Goal: Task Accomplishment & Management: Manage account settings

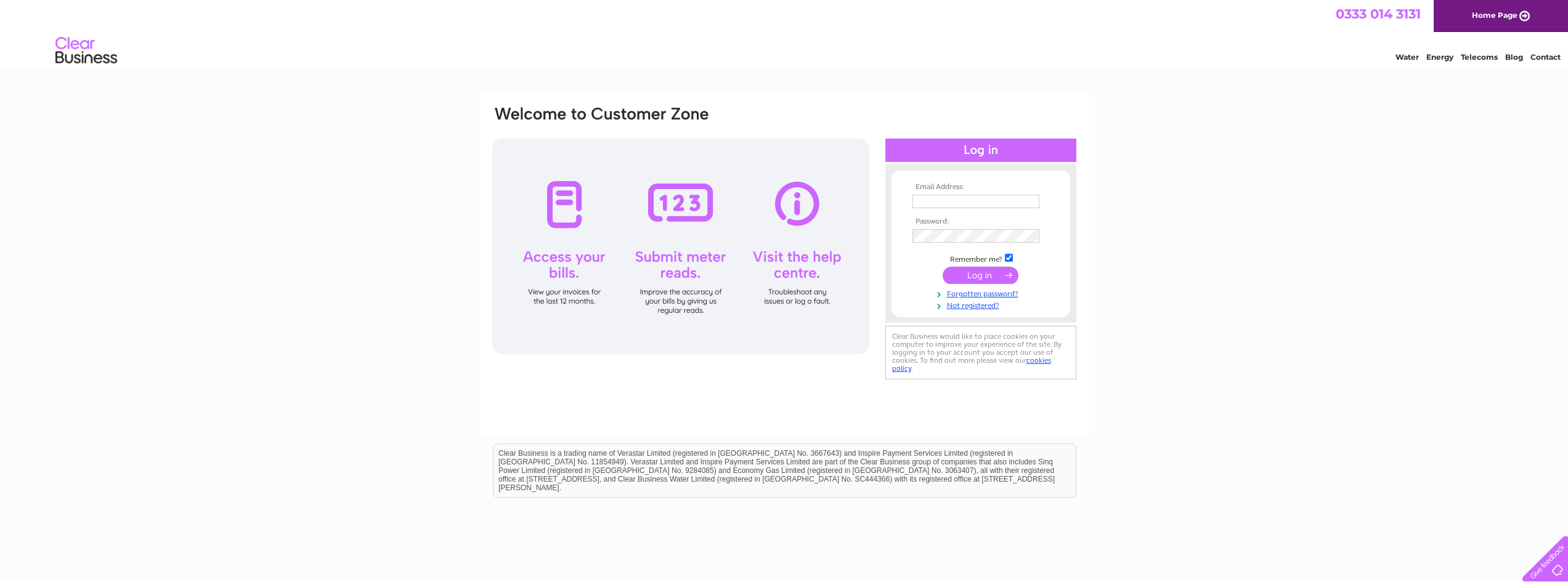
type input "office@hollowaysofludlow.com"
click at [970, 271] on input "submit" at bounding box center [981, 275] width 75 height 18
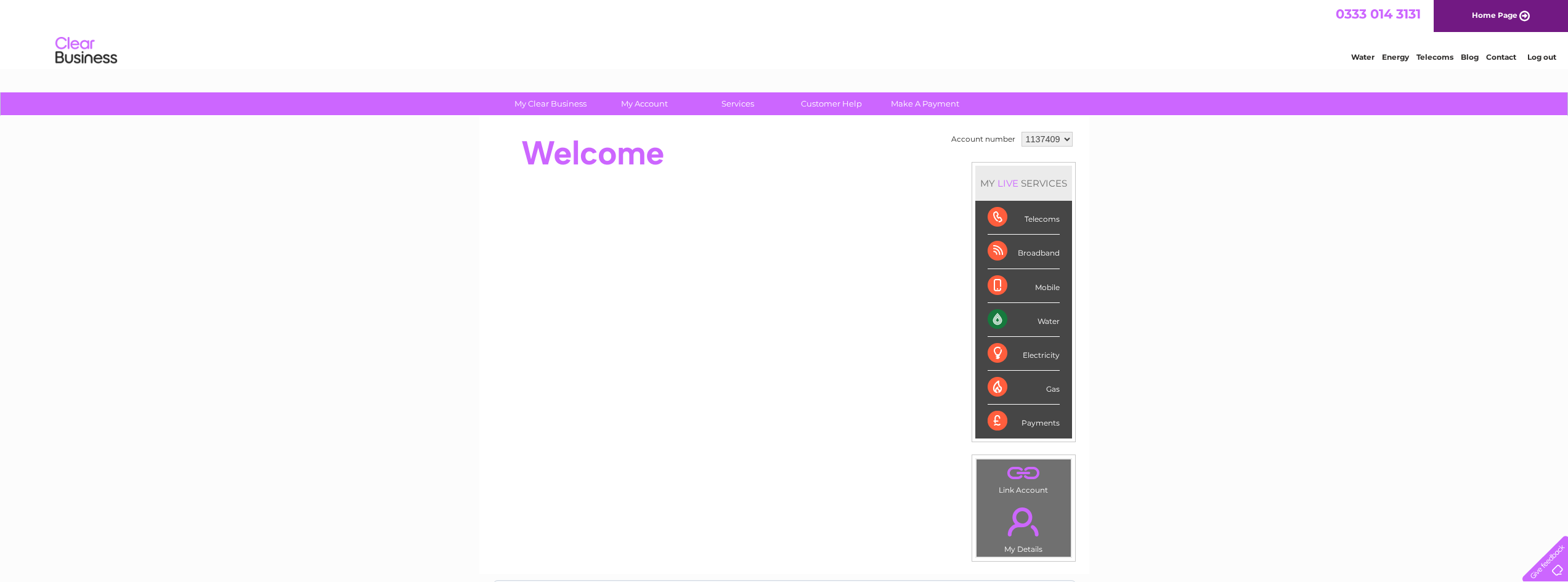
click at [1063, 136] on select "1137409" at bounding box center [1047, 139] width 51 height 15
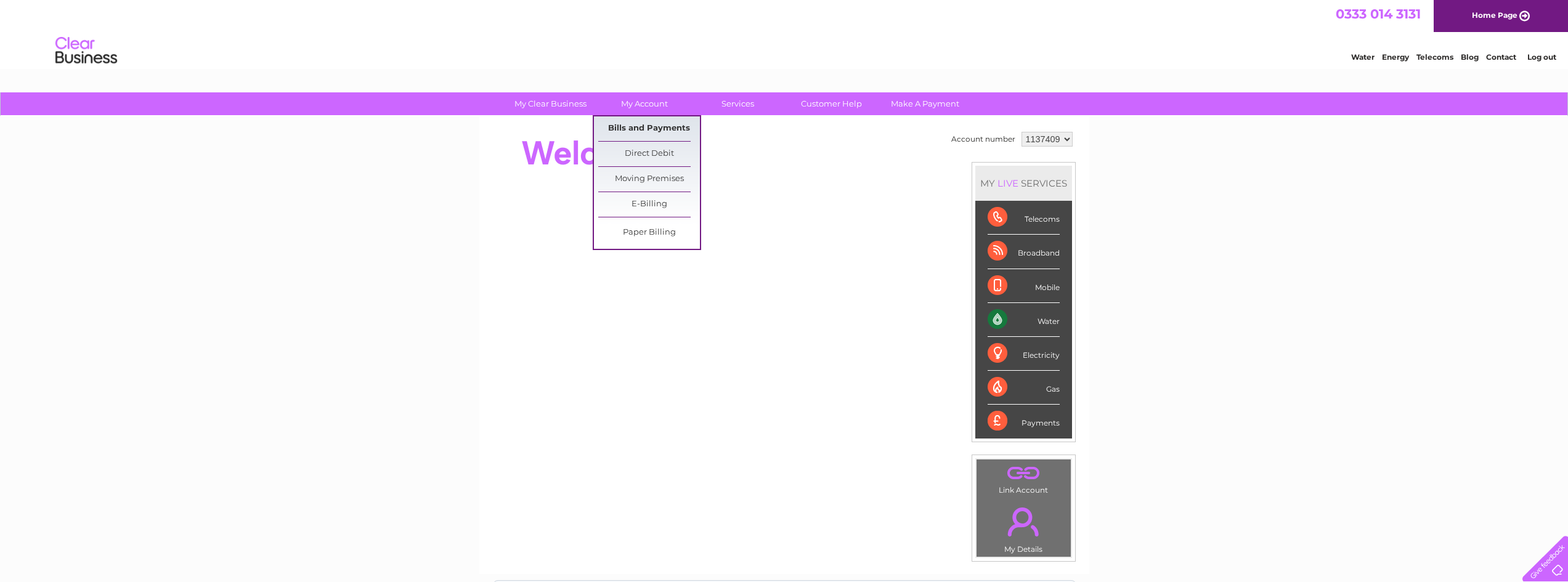
click at [644, 128] on link "Bills and Payments" at bounding box center [649, 128] width 101 height 24
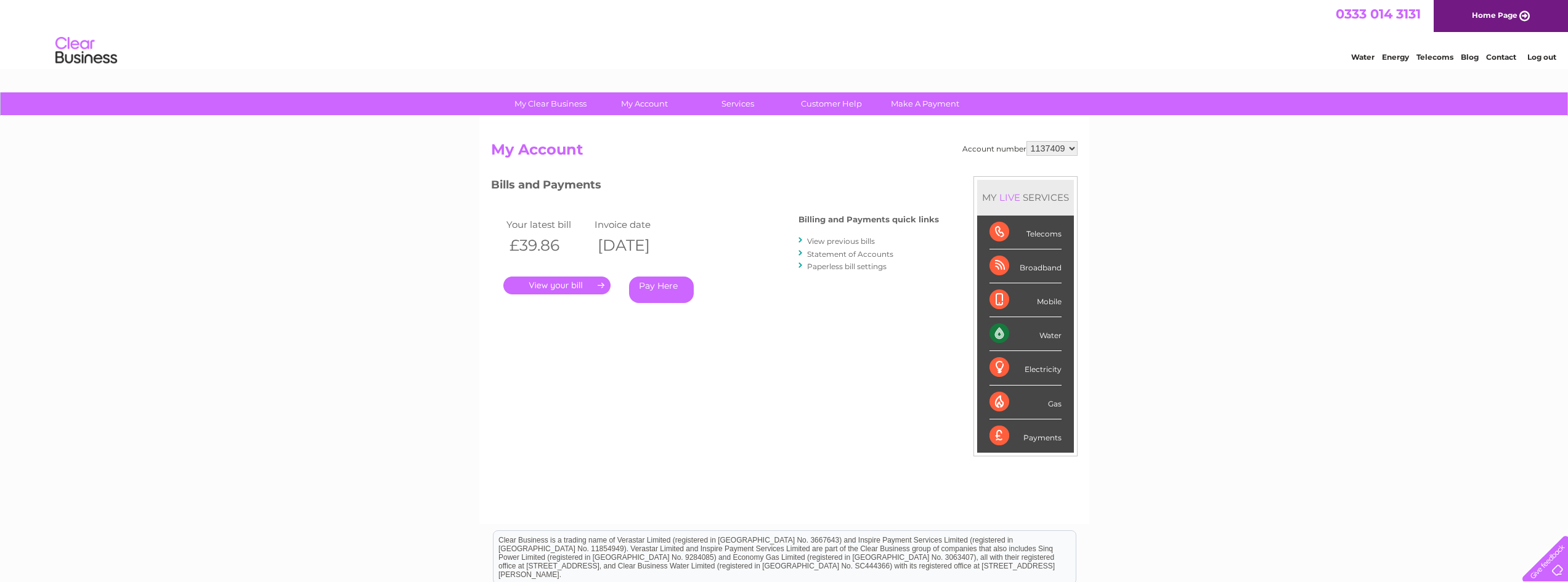
click at [558, 285] on link "." at bounding box center [556, 285] width 107 height 18
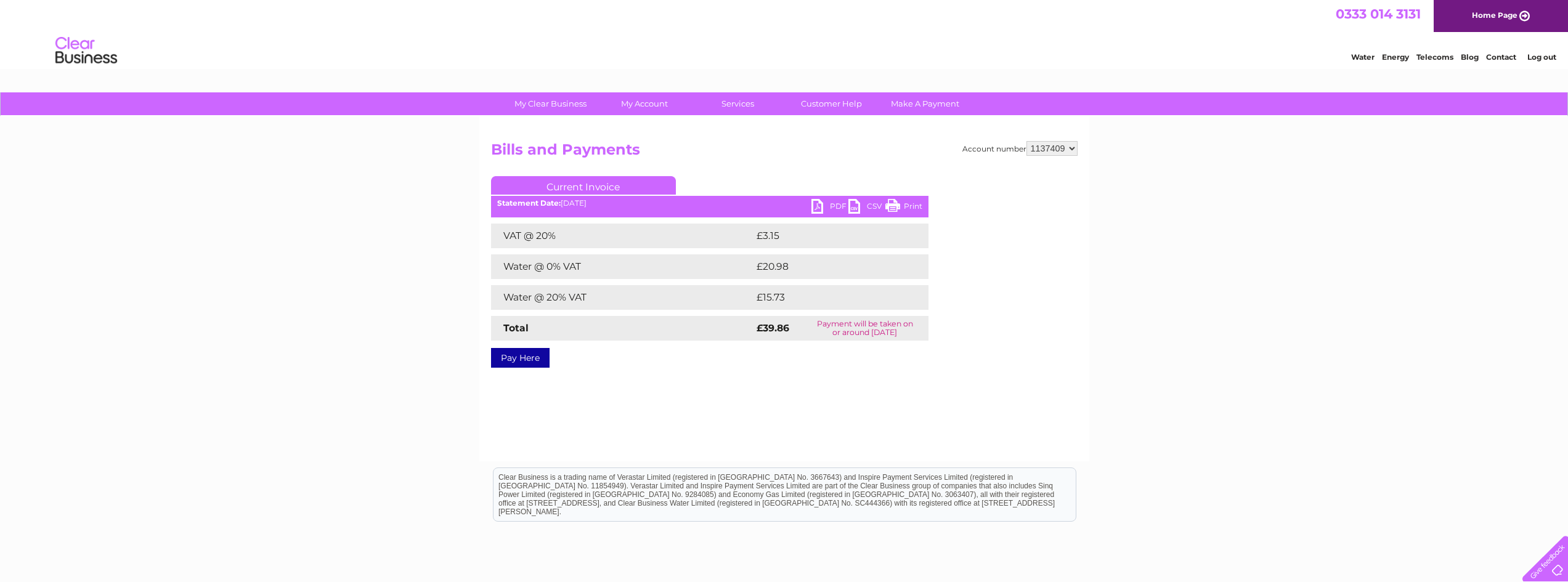
click at [832, 203] on link "PDF" at bounding box center [830, 207] width 37 height 18
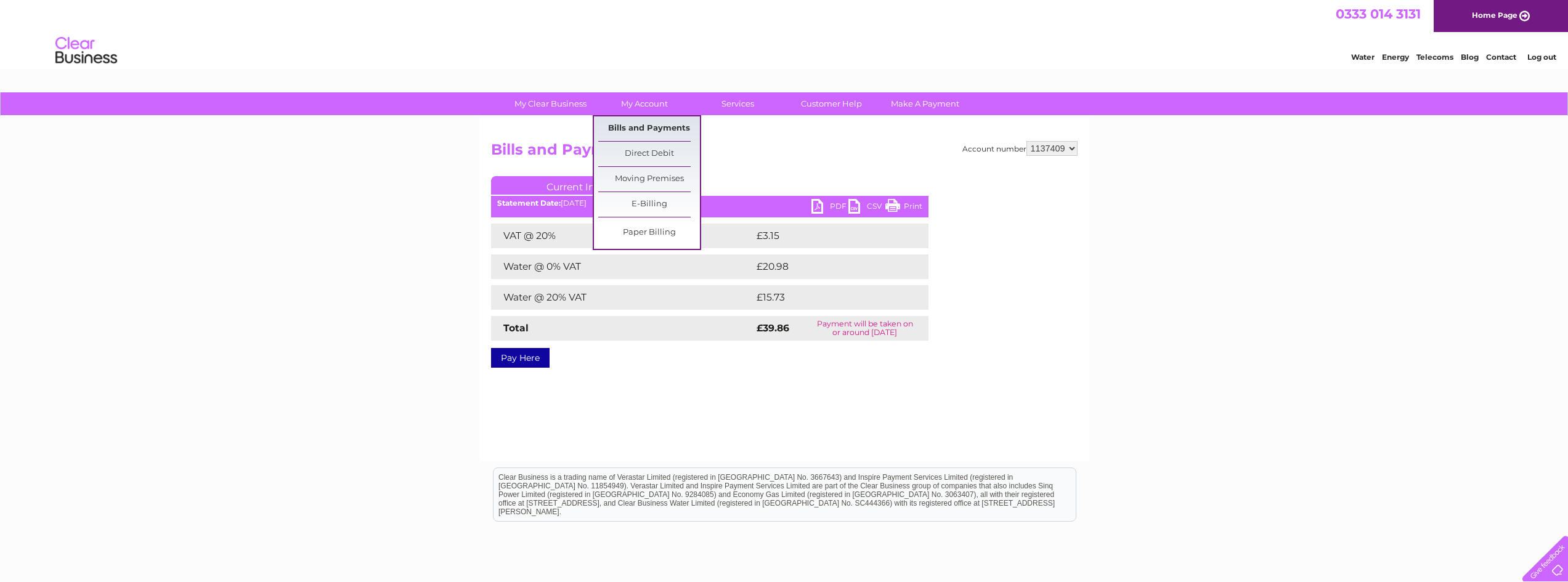
click at [639, 123] on link "Bills and Payments" at bounding box center [649, 128] width 101 height 24
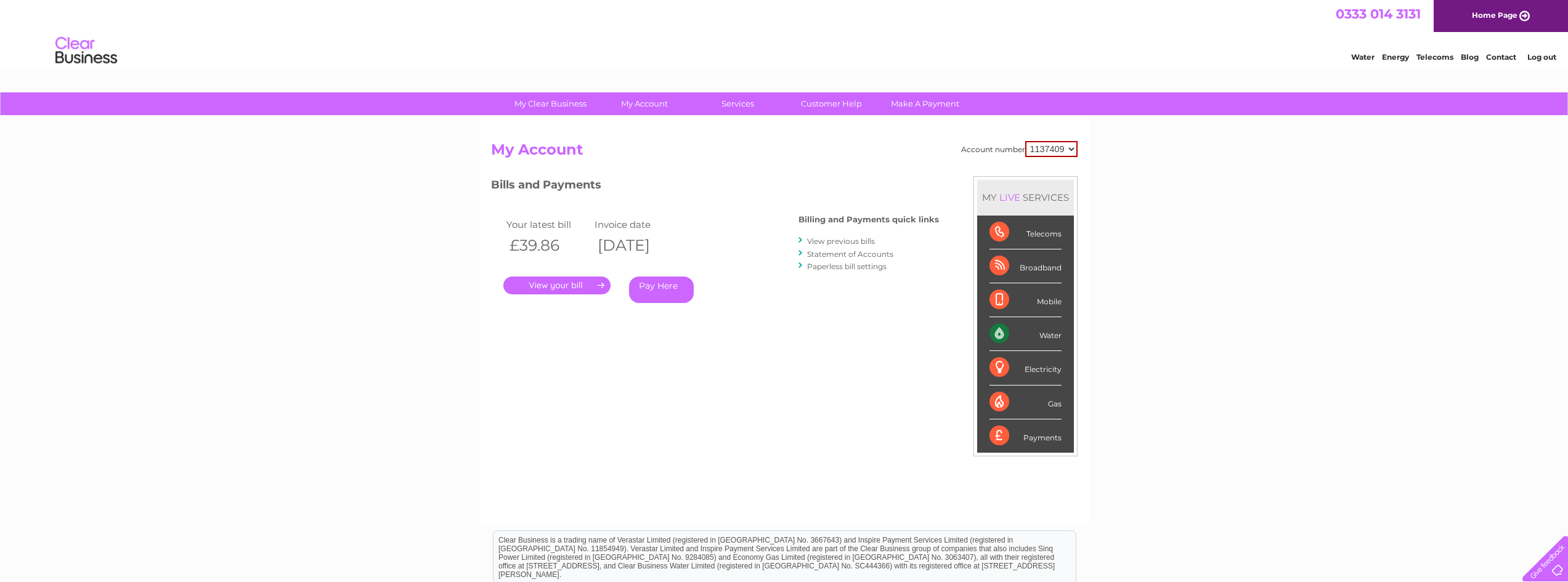
click at [1063, 147] on select "1137409" at bounding box center [1051, 148] width 52 height 16
click at [1026, 141] on select "1137409" at bounding box center [1051, 148] width 52 height 16
click at [887, 183] on h3 "Bills and Payments" at bounding box center [715, 187] width 448 height 22
click at [996, 331] on div "Water" at bounding box center [1025, 334] width 72 height 33
click at [827, 243] on link "View previous bills" at bounding box center [841, 240] width 68 height 9
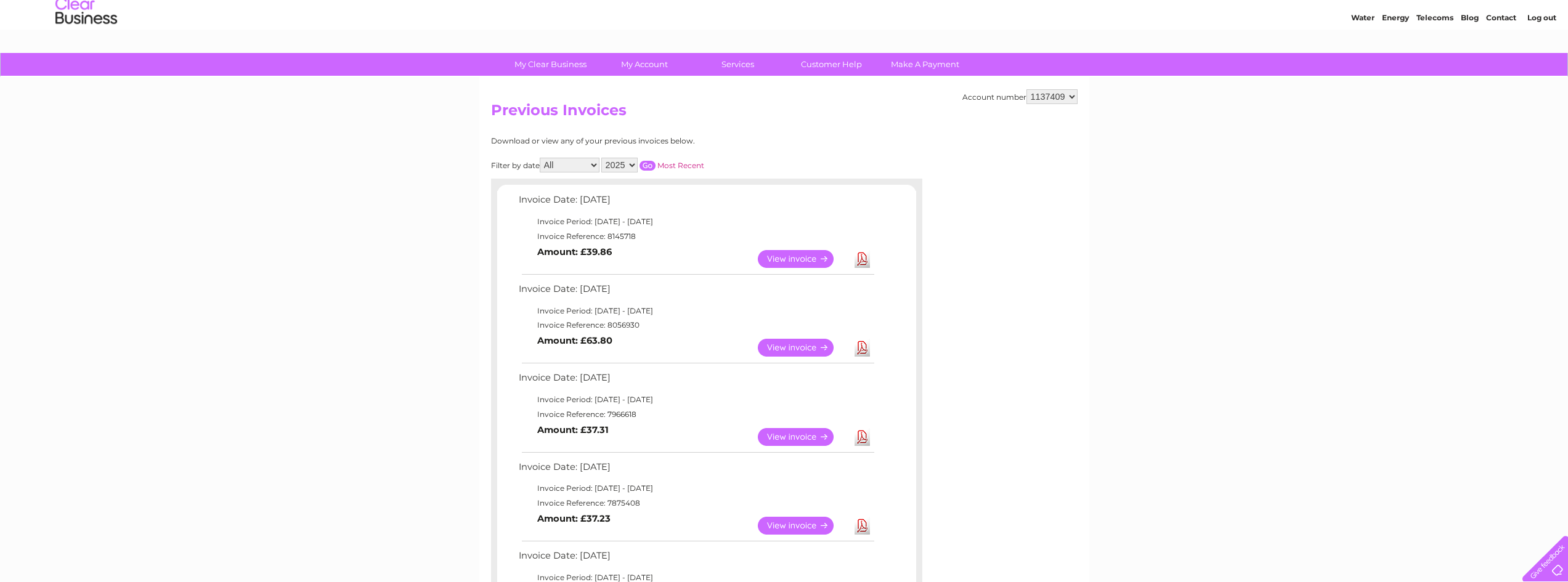
scroll to position [61, 0]
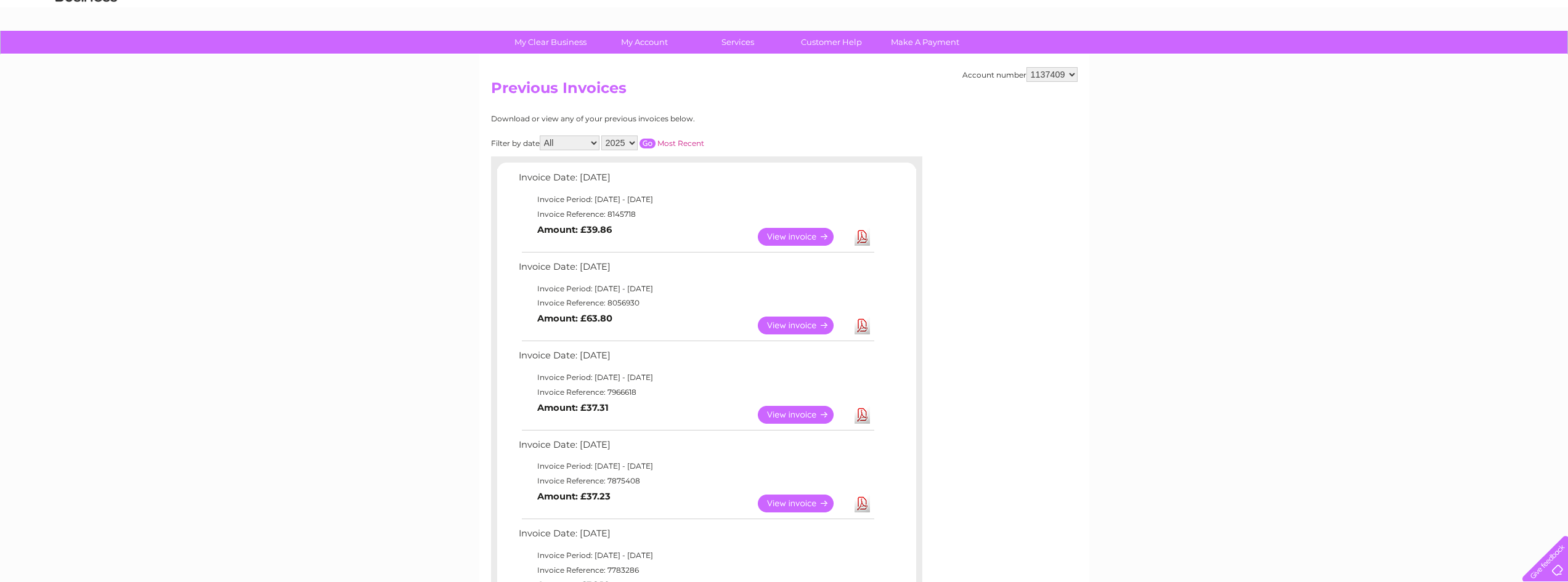
click at [796, 327] on link "View" at bounding box center [803, 325] width 91 height 18
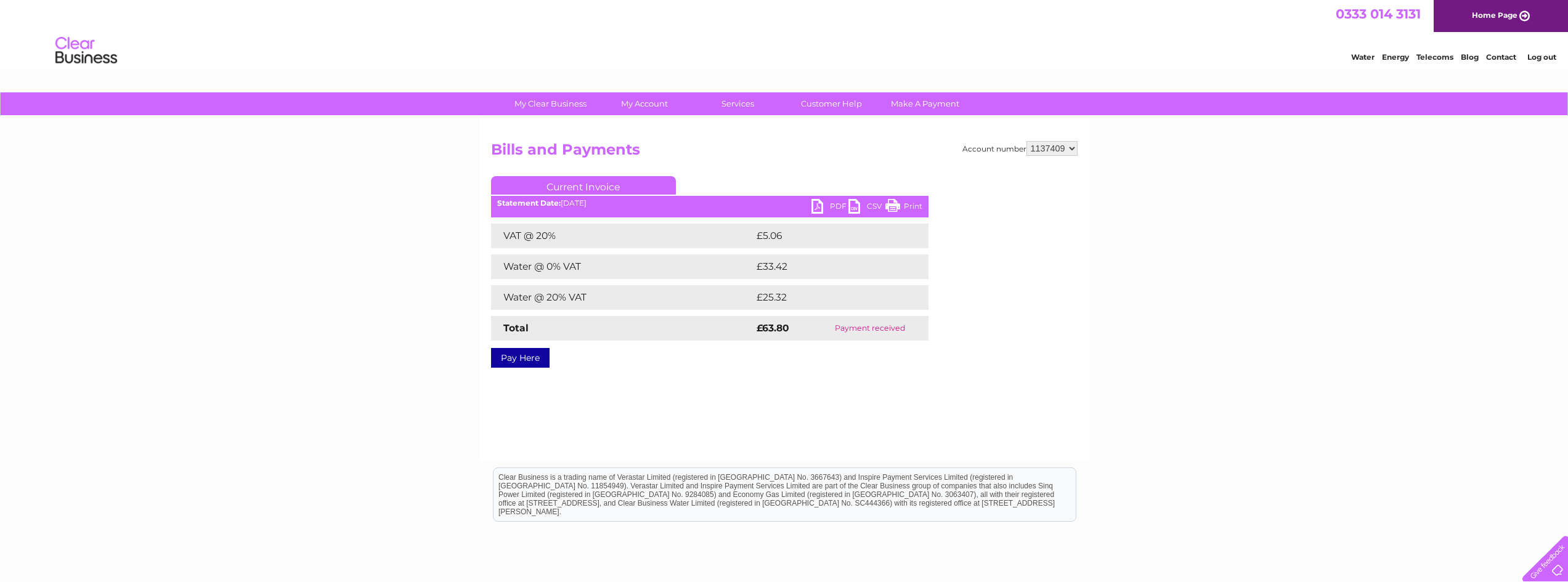
click at [832, 206] on link "PDF" at bounding box center [830, 207] width 37 height 18
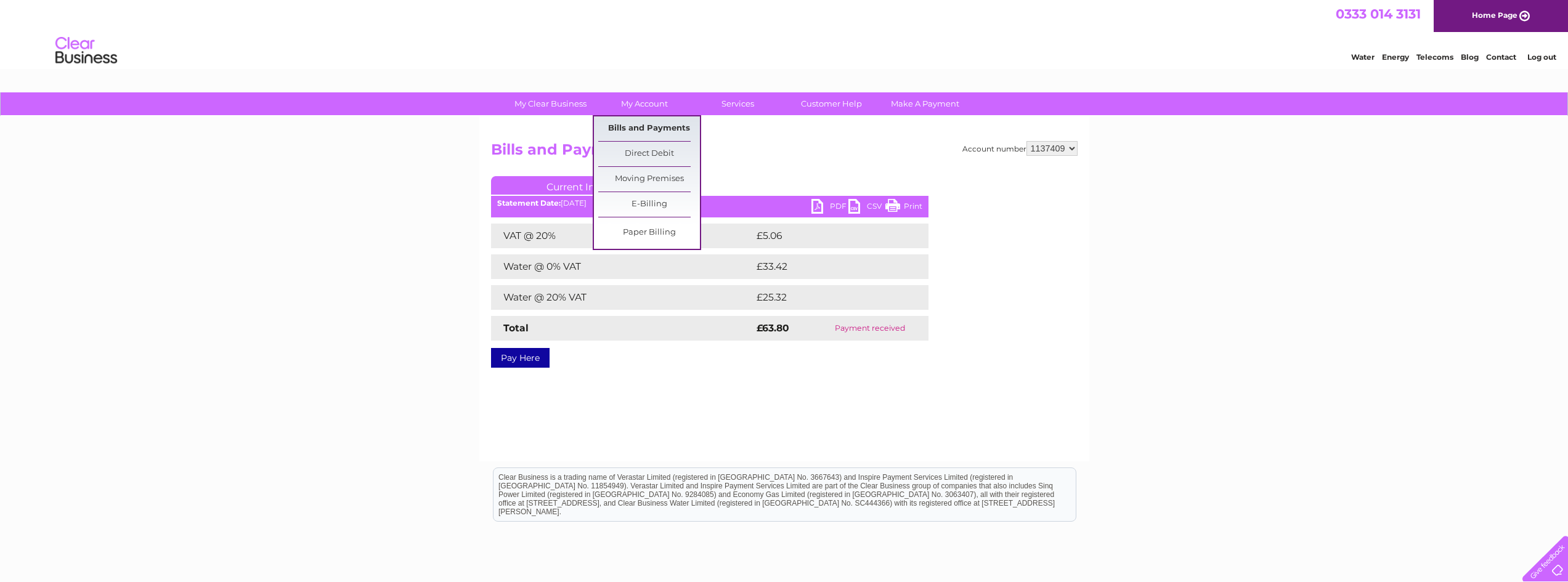
click at [644, 128] on link "Bills and Payments" at bounding box center [649, 128] width 101 height 24
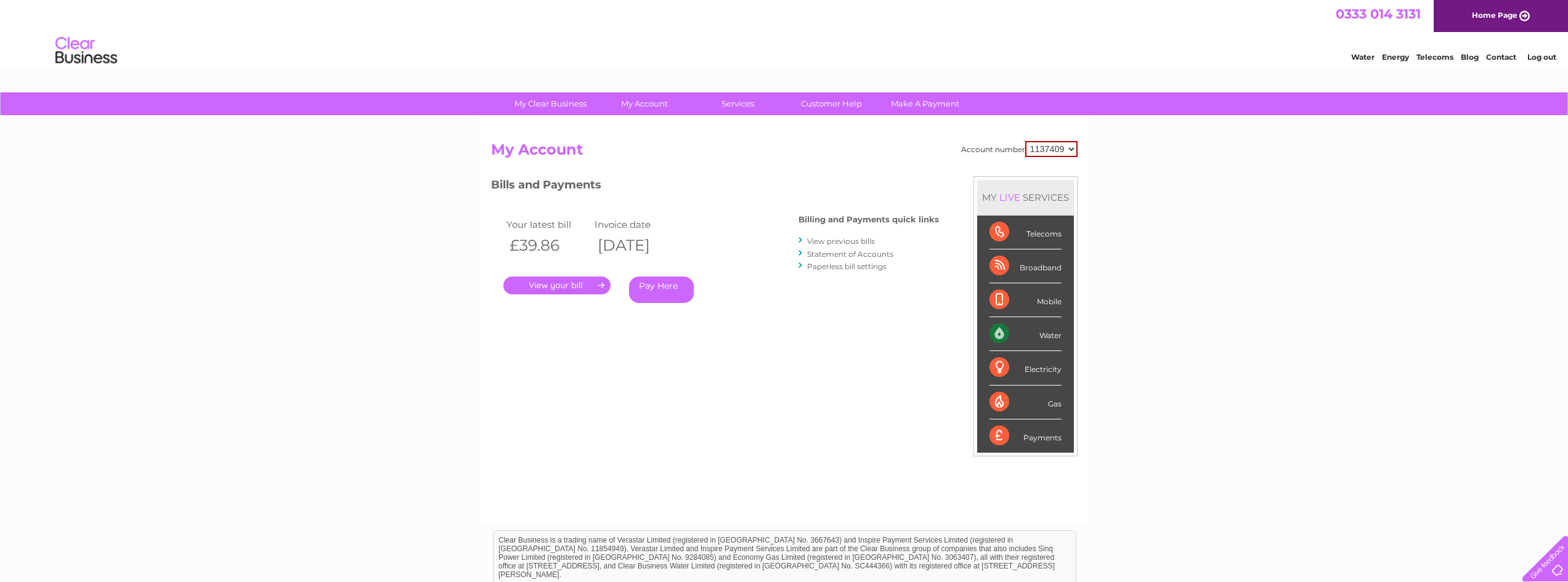
click at [827, 234] on li "View previous bills" at bounding box center [869, 240] width 141 height 13
click at [831, 243] on link "View previous bills" at bounding box center [841, 240] width 68 height 9
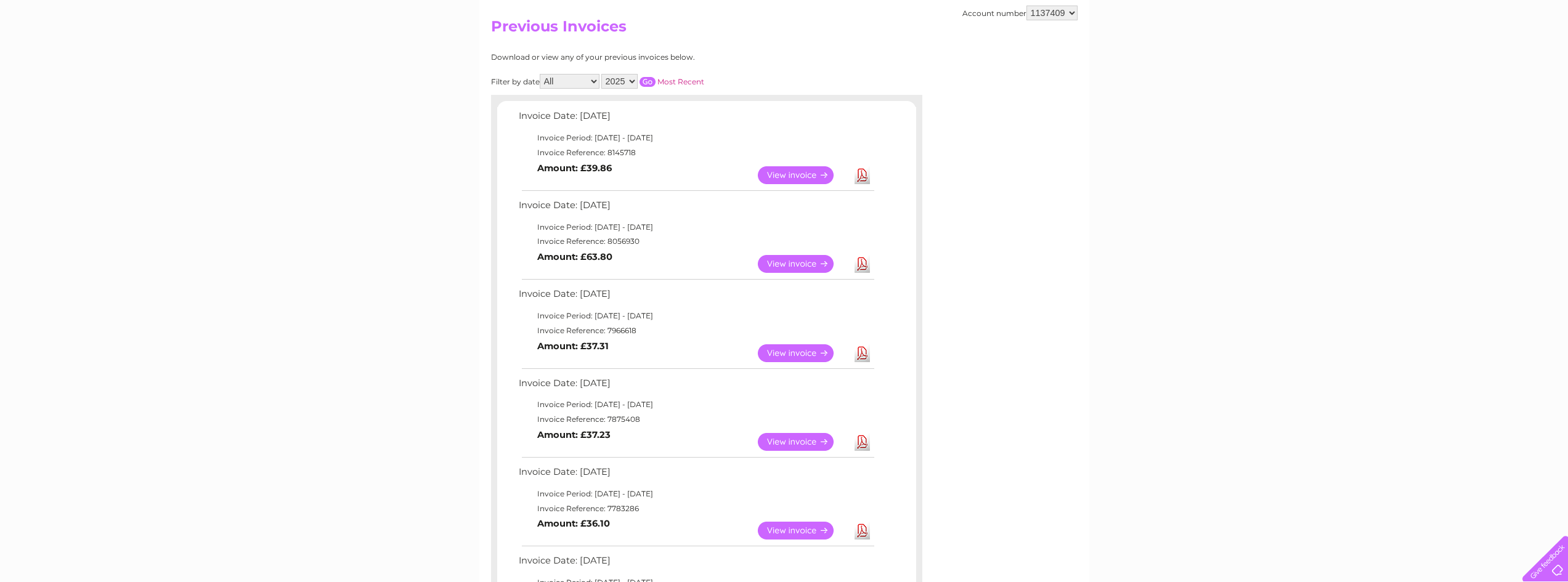
scroll to position [184, 0]
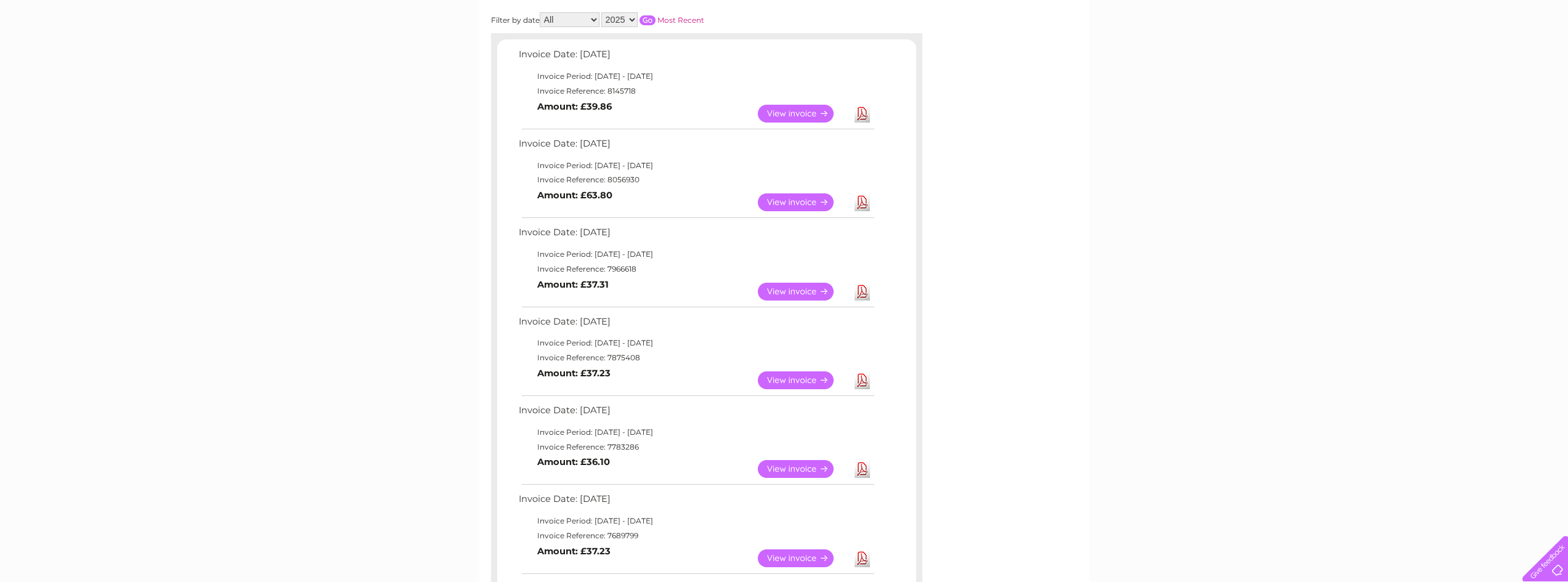
click at [862, 113] on link "Download" at bounding box center [862, 113] width 15 height 18
click at [864, 110] on link "Download" at bounding box center [862, 113] width 15 height 18
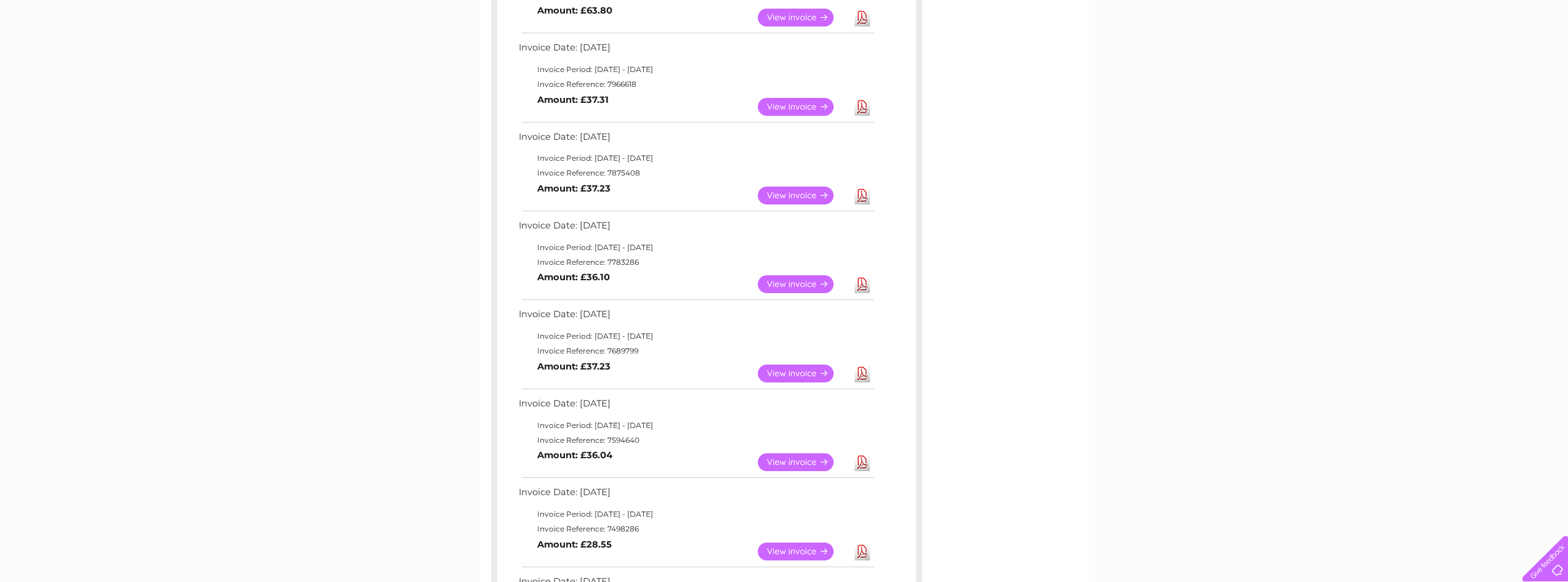
scroll to position [61, 0]
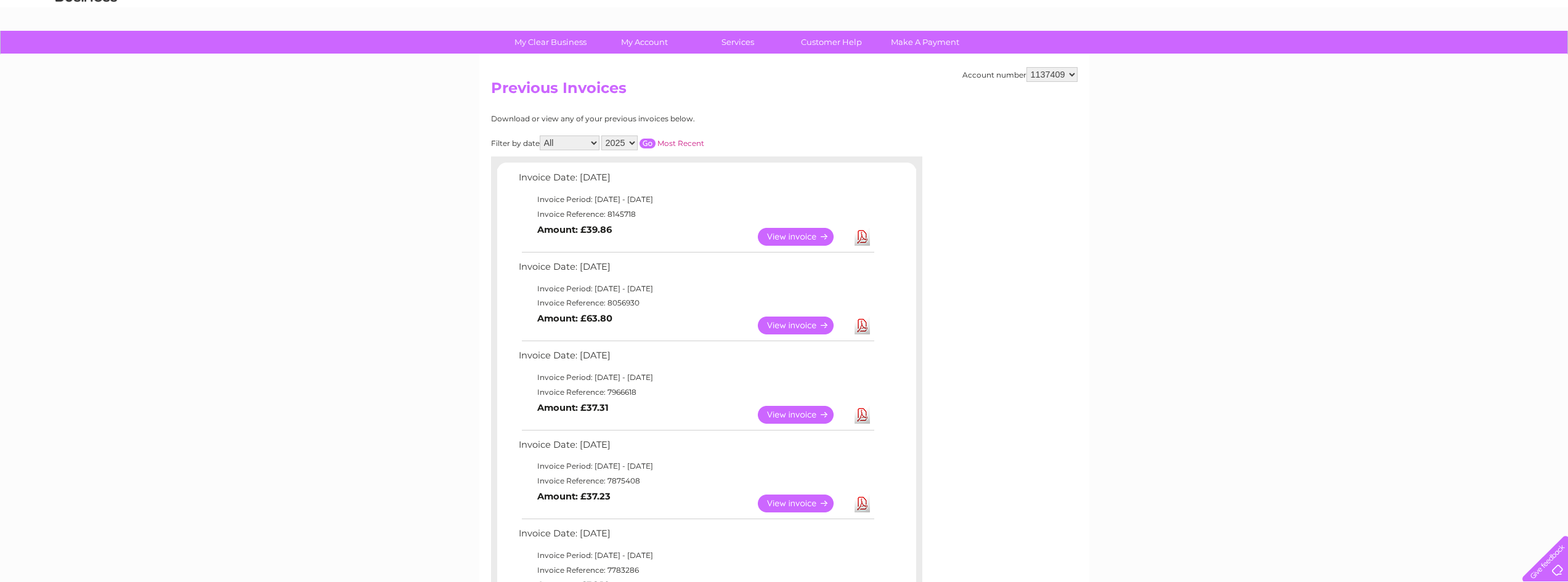
click at [807, 327] on link "View" at bounding box center [803, 325] width 91 height 18
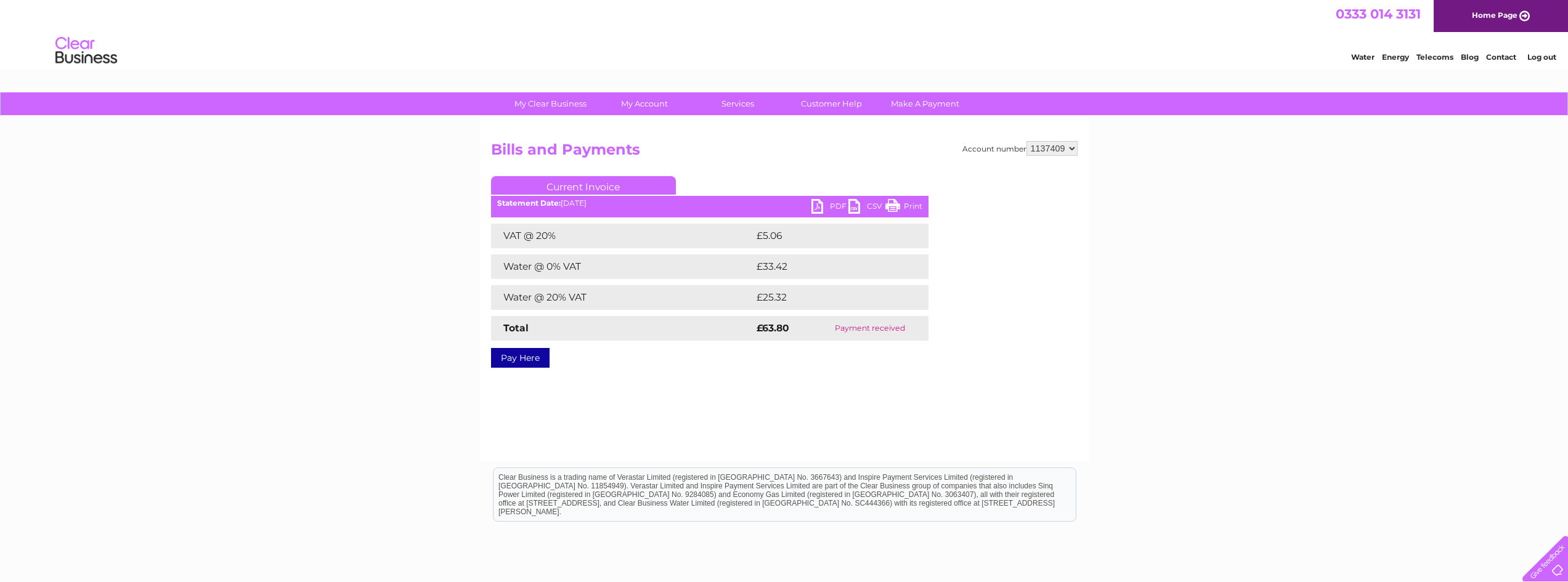
click at [831, 205] on link "PDF" at bounding box center [830, 207] width 37 height 18
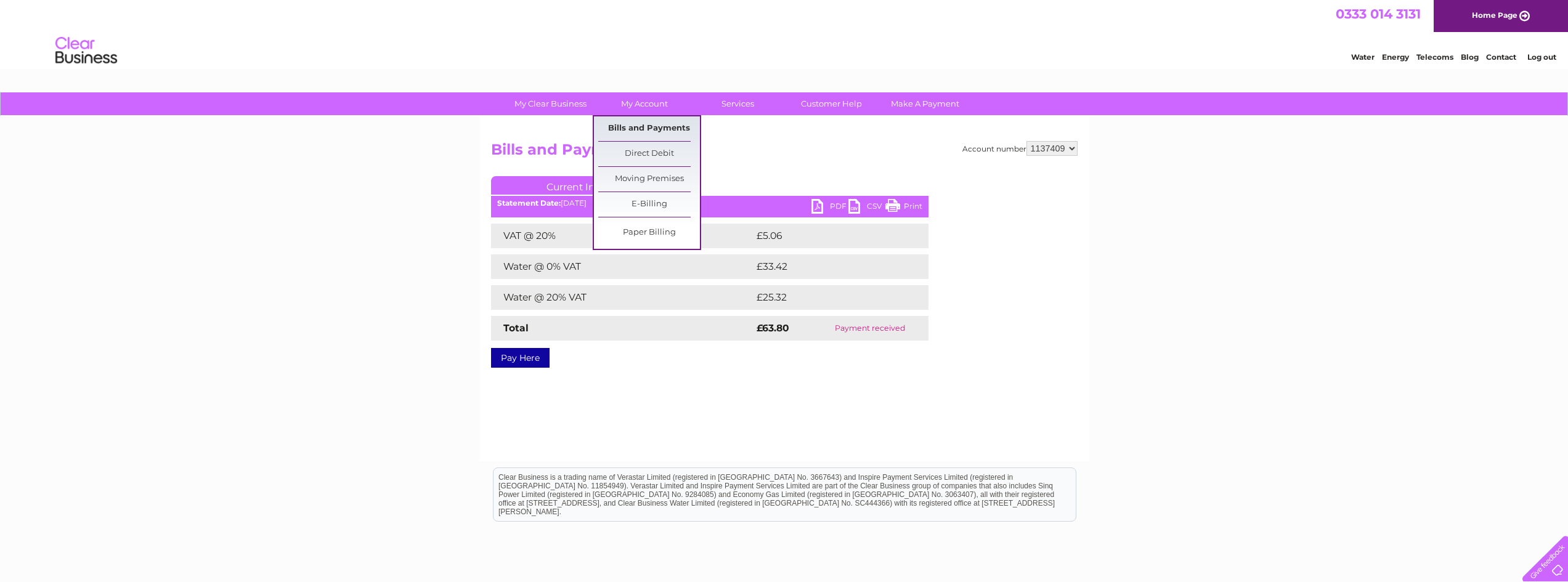
click at [652, 122] on link "Bills and Payments" at bounding box center [649, 128] width 101 height 24
click at [648, 131] on link "Bills and Payments" at bounding box center [649, 128] width 101 height 24
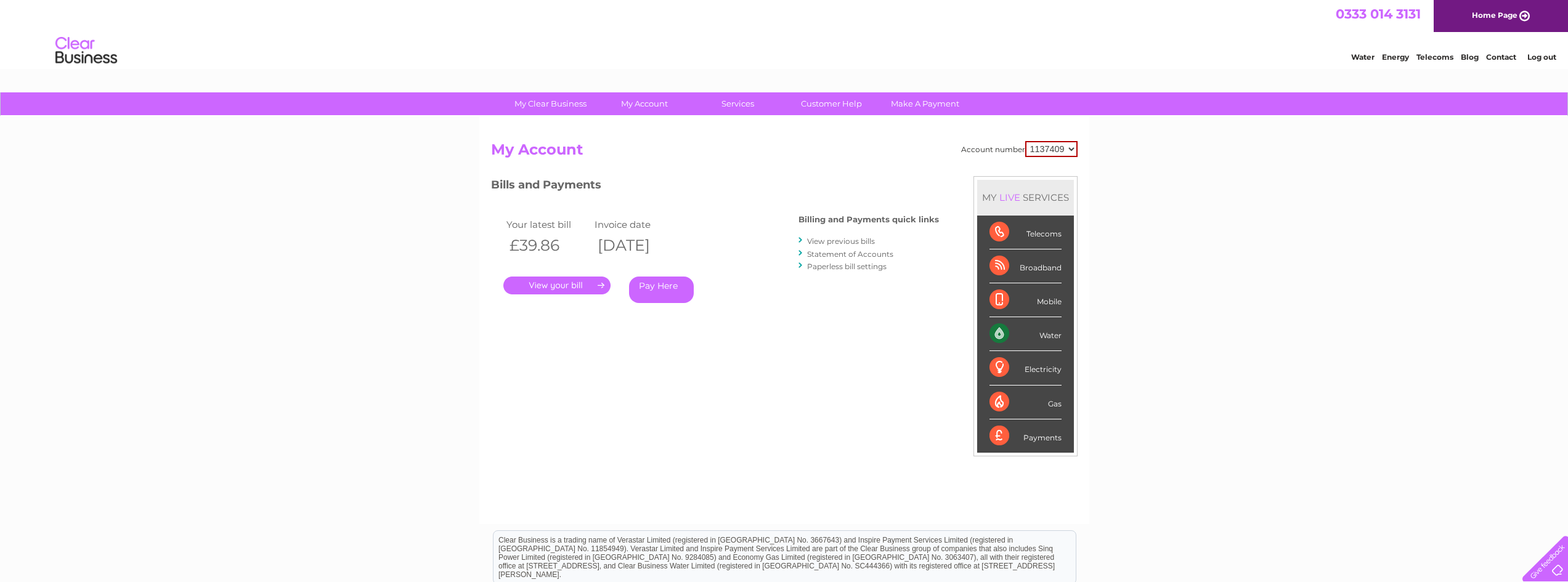
click at [830, 238] on link "View previous bills" at bounding box center [841, 240] width 68 height 9
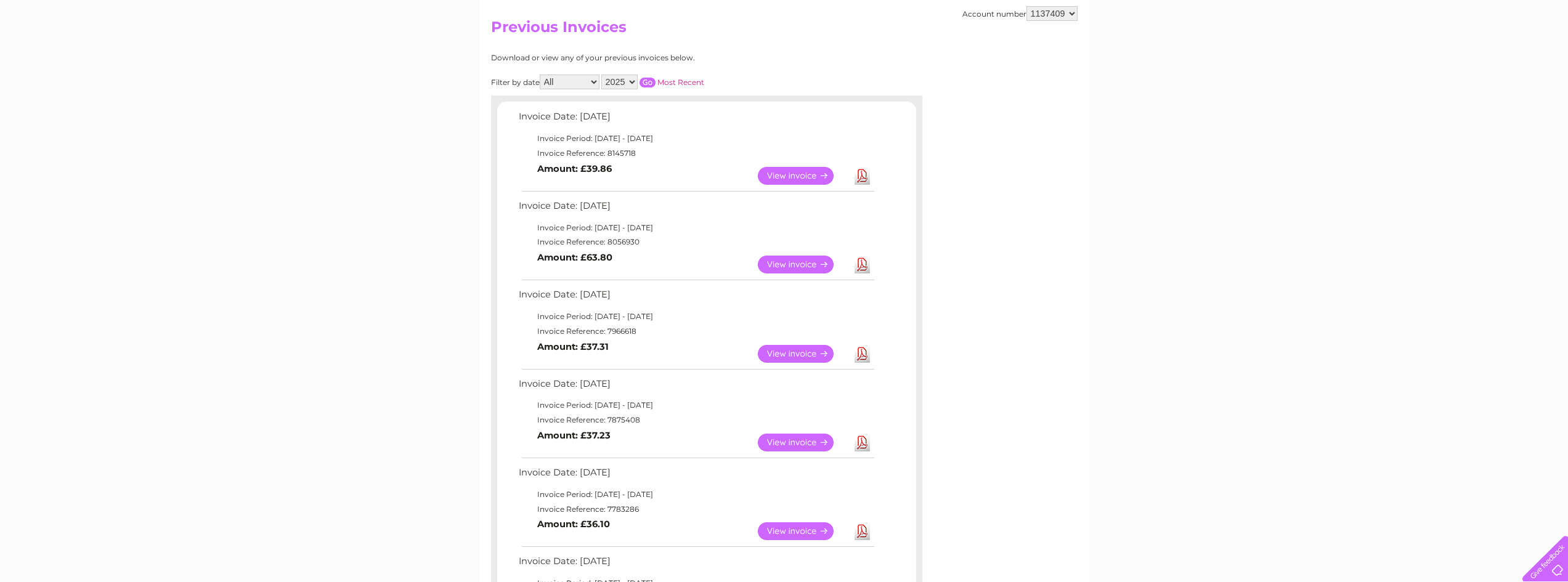
scroll to position [123, 0]
click at [825, 352] on link "View" at bounding box center [803, 353] width 91 height 18
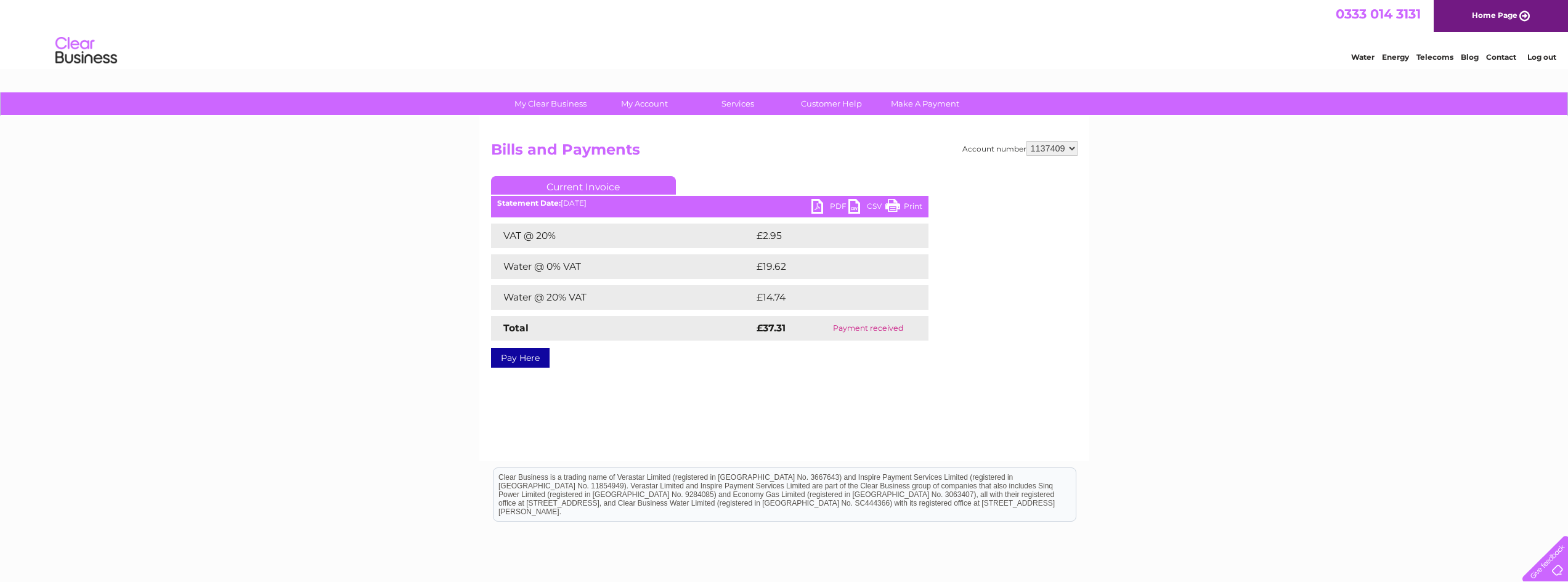
click at [834, 203] on link "PDF" at bounding box center [830, 207] width 37 height 18
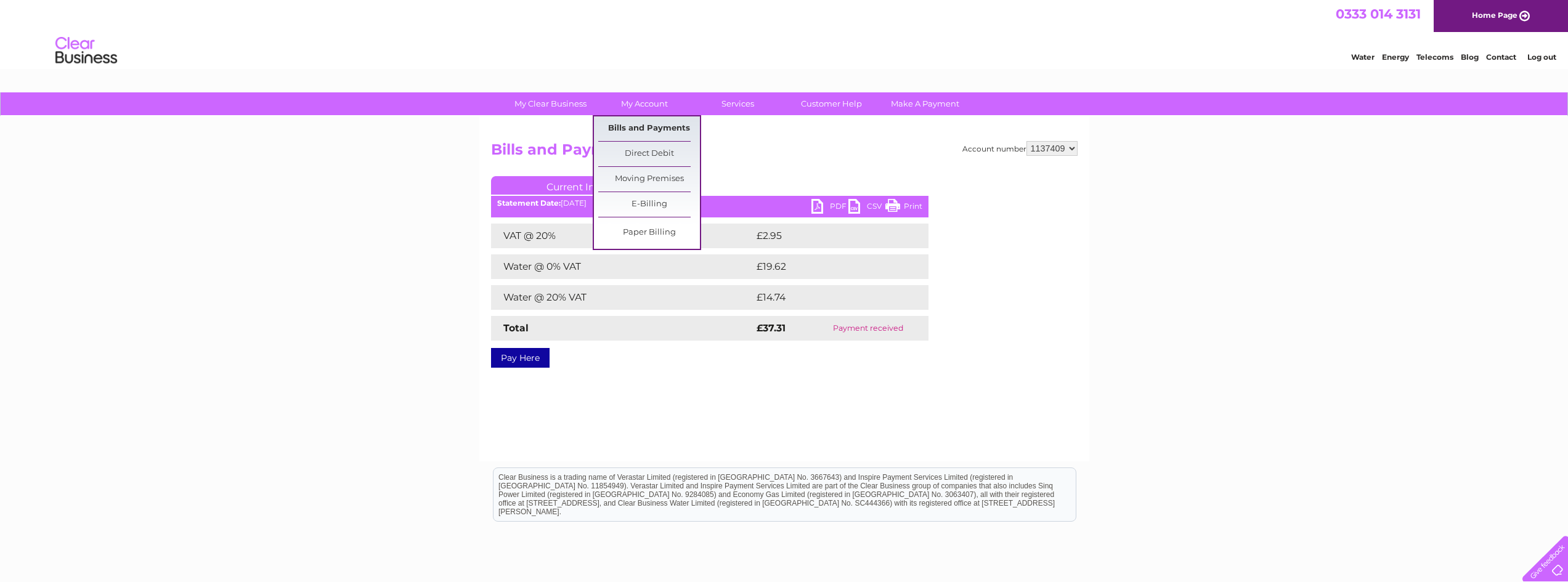
click at [644, 123] on link "Bills and Payments" at bounding box center [649, 128] width 101 height 24
click at [639, 129] on link "Bills and Payments" at bounding box center [649, 128] width 101 height 24
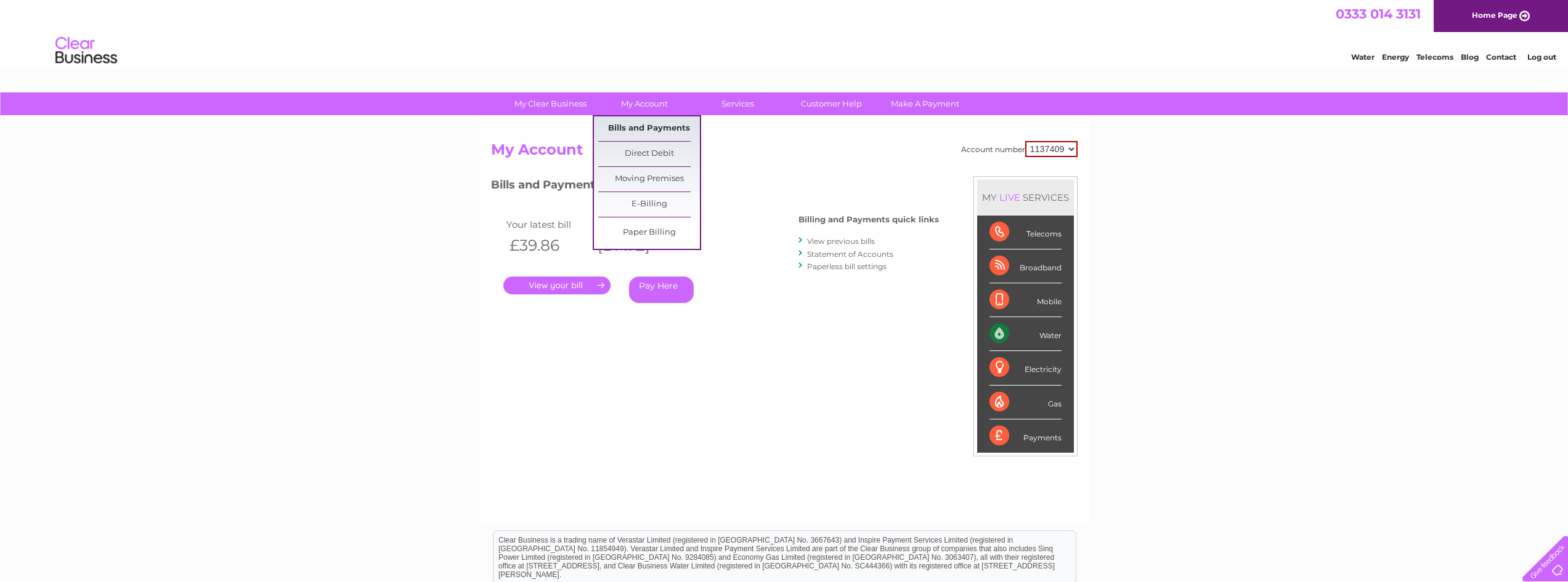
click at [638, 123] on link "Bills and Payments" at bounding box center [649, 128] width 101 height 24
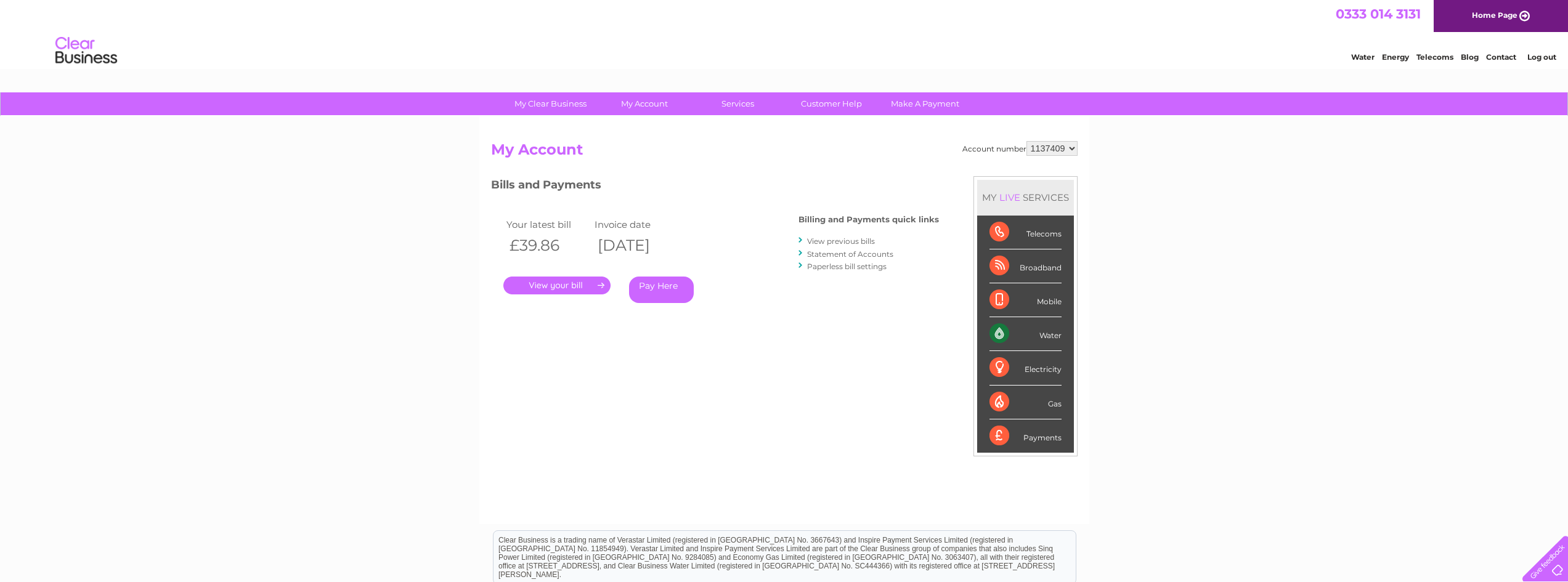
click at [847, 242] on link "View previous bills" at bounding box center [841, 240] width 68 height 9
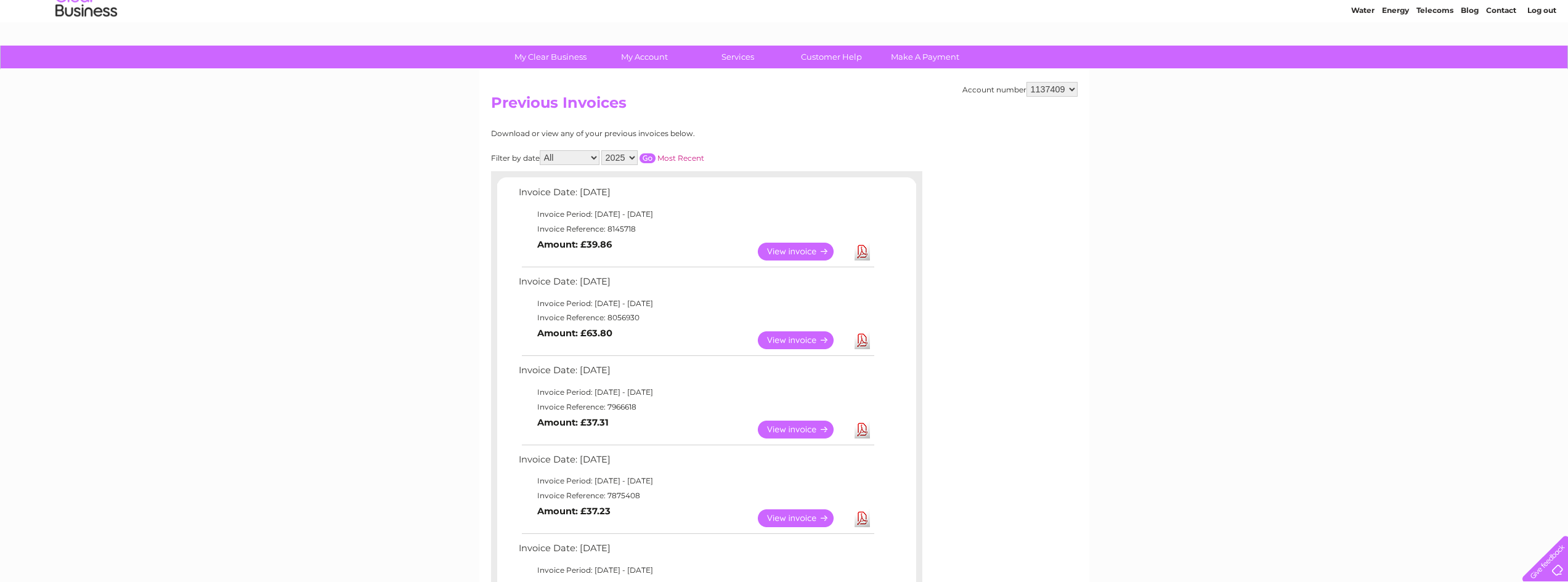
scroll to position [184, 0]
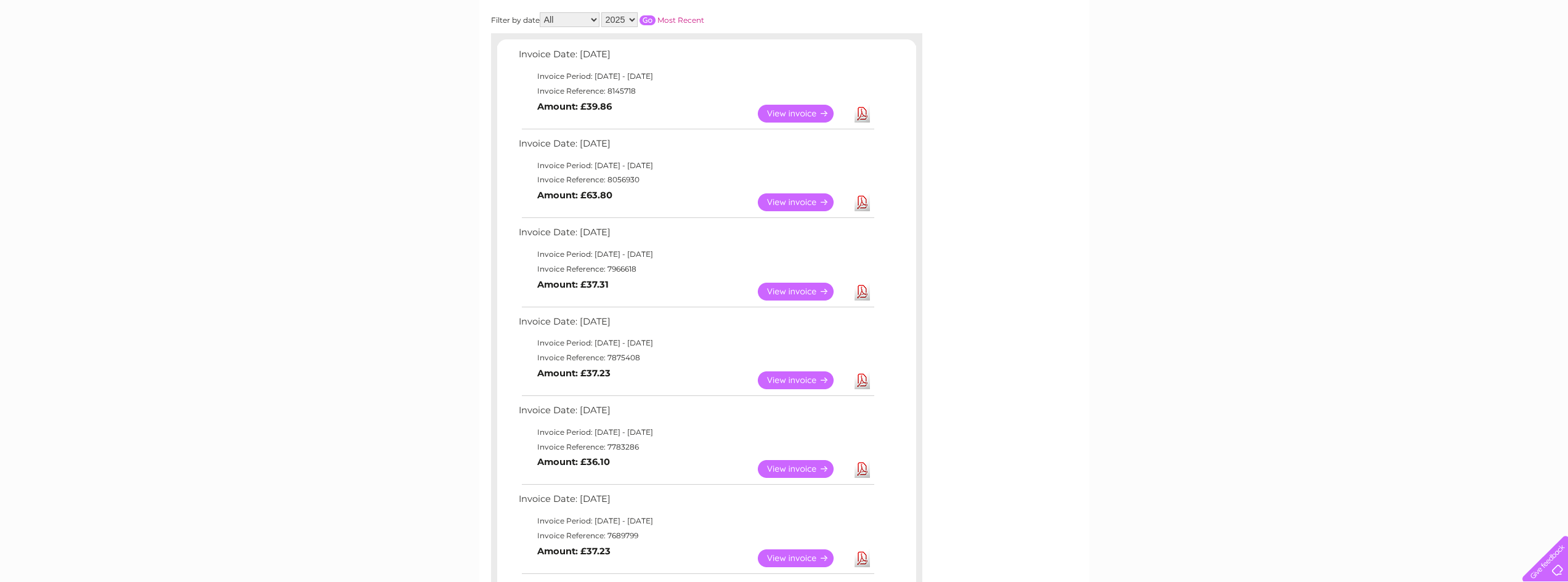
click at [806, 379] on link "View" at bounding box center [803, 379] width 91 height 18
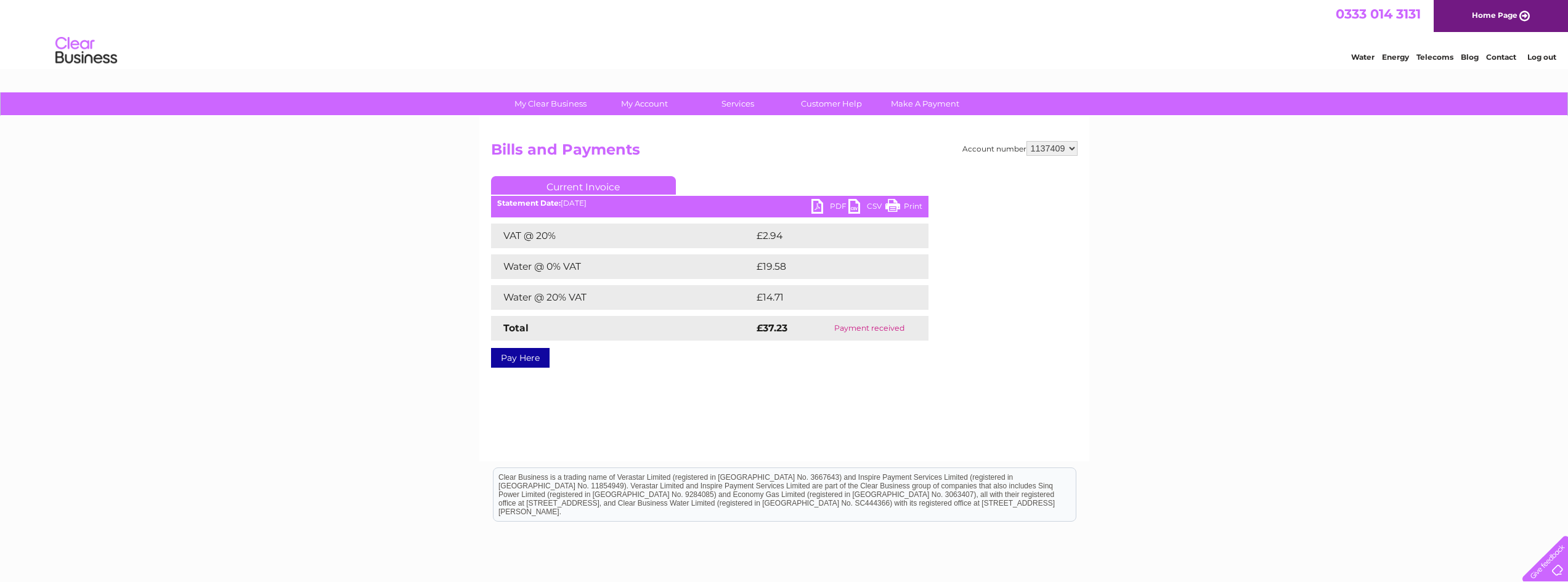
click at [841, 201] on link "PDF" at bounding box center [830, 207] width 37 height 18
click at [828, 200] on link "PDF" at bounding box center [830, 207] width 37 height 18
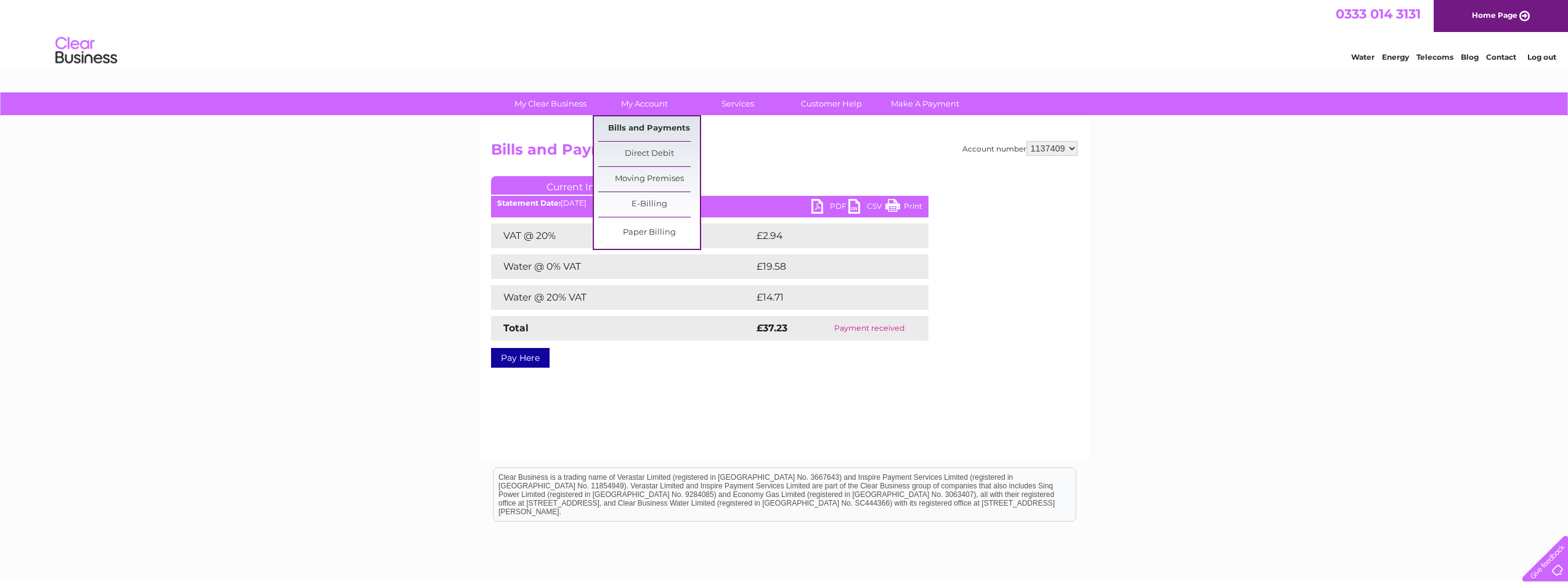
click at [640, 126] on link "Bills and Payments" at bounding box center [649, 128] width 101 height 24
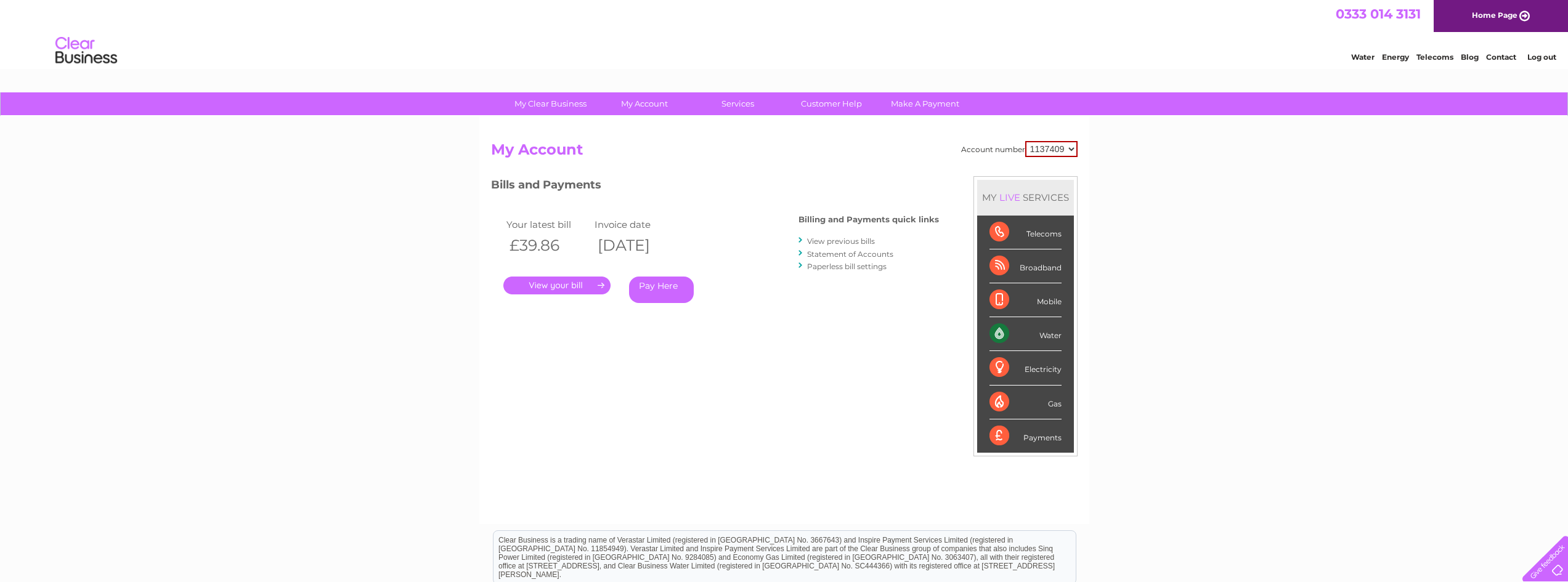
click at [841, 239] on link "View previous bills" at bounding box center [841, 240] width 68 height 9
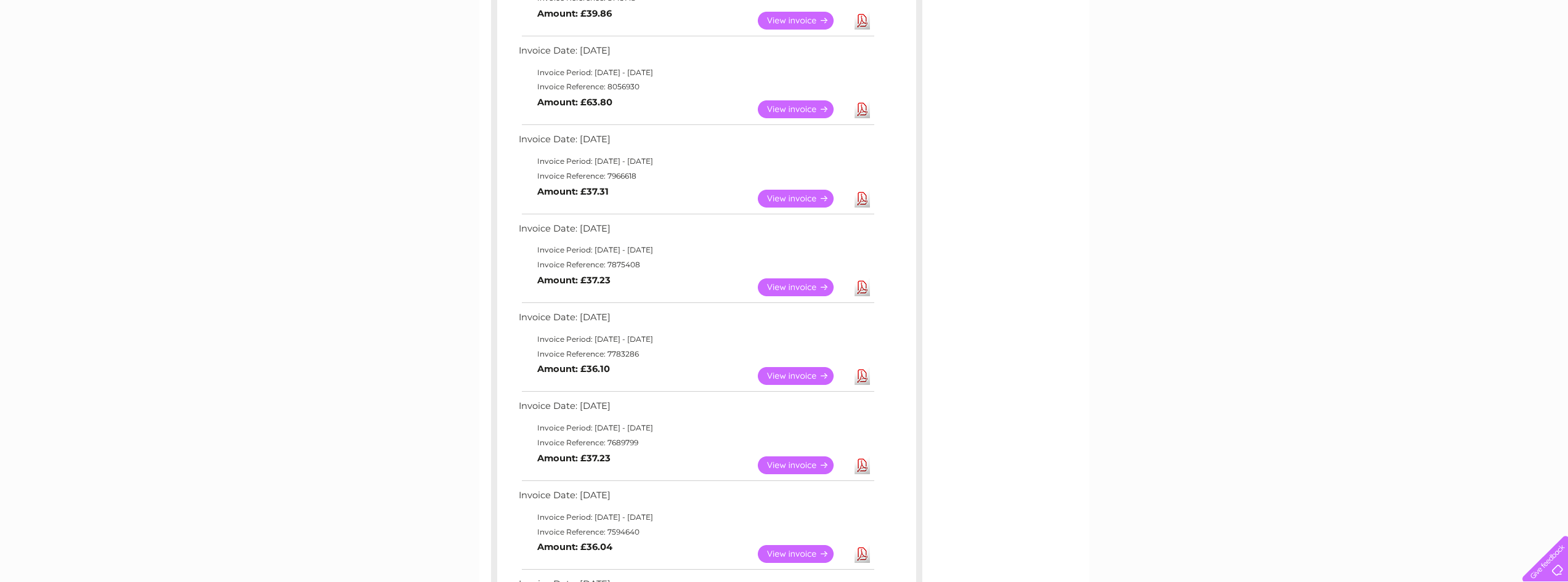
scroll to position [307, 0]
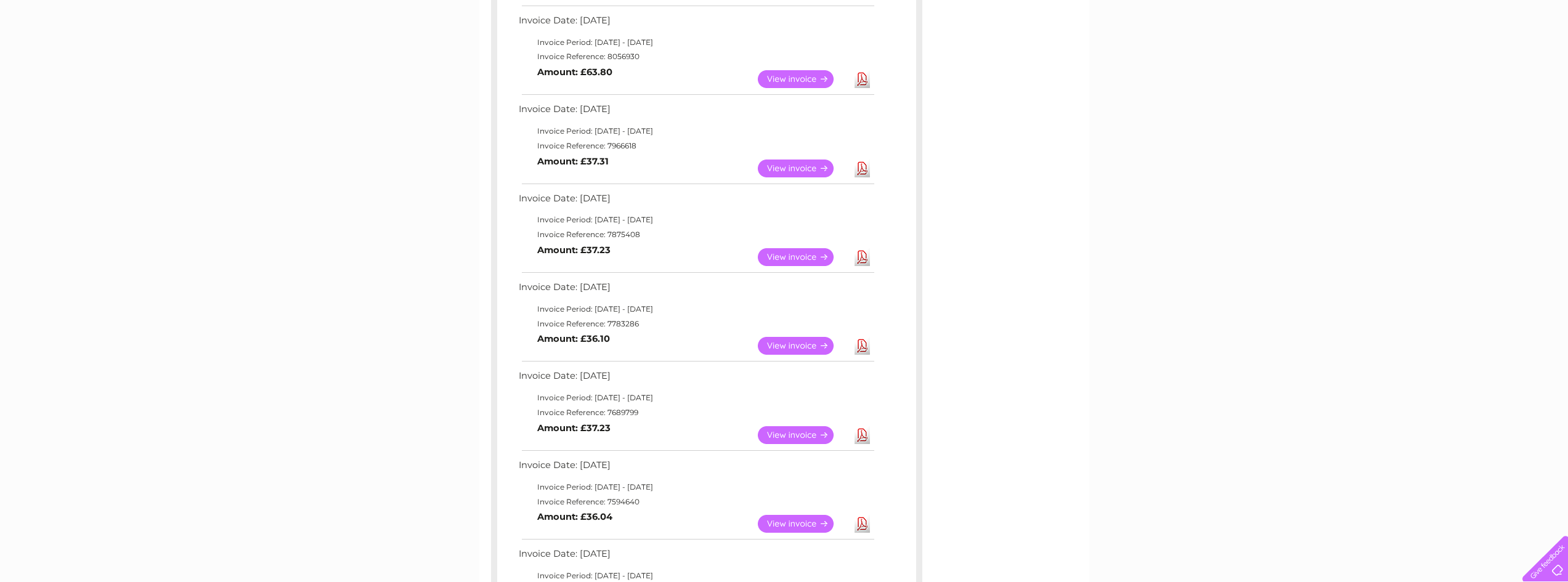
click at [817, 435] on link "View" at bounding box center [803, 435] width 91 height 18
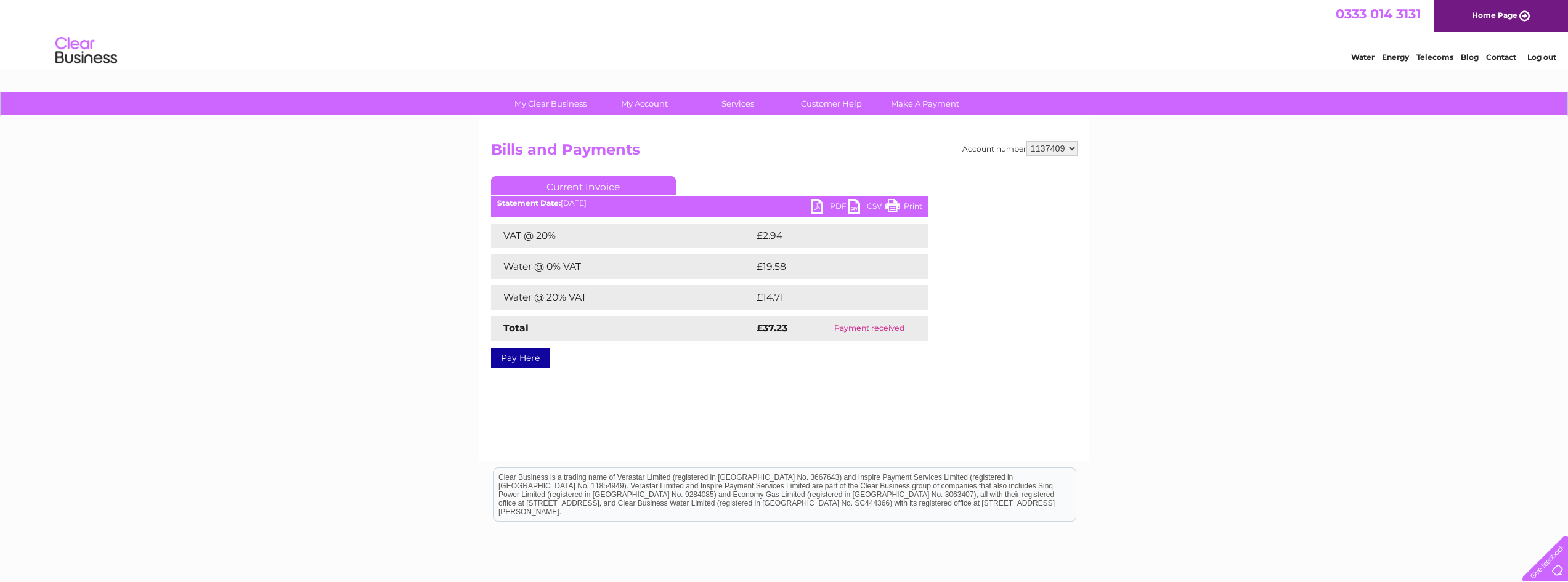
click at [836, 203] on link "PDF" at bounding box center [830, 207] width 37 height 18
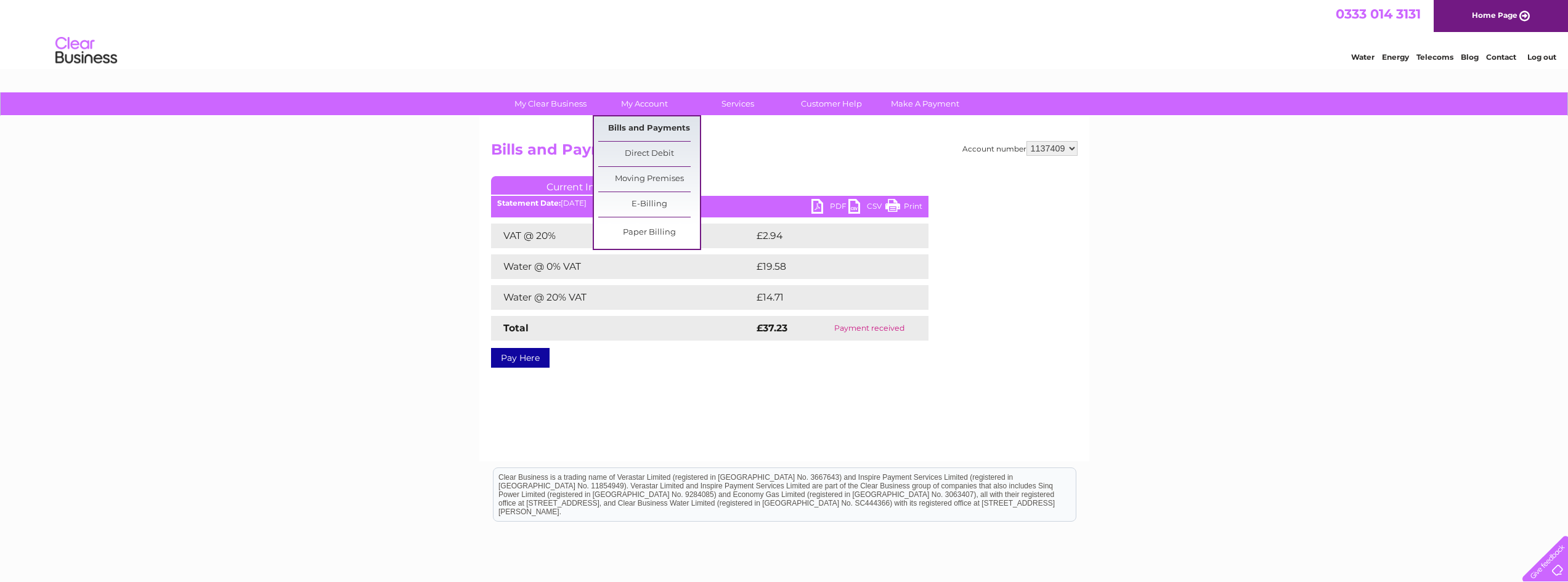
click at [639, 125] on link "Bills and Payments" at bounding box center [649, 128] width 101 height 24
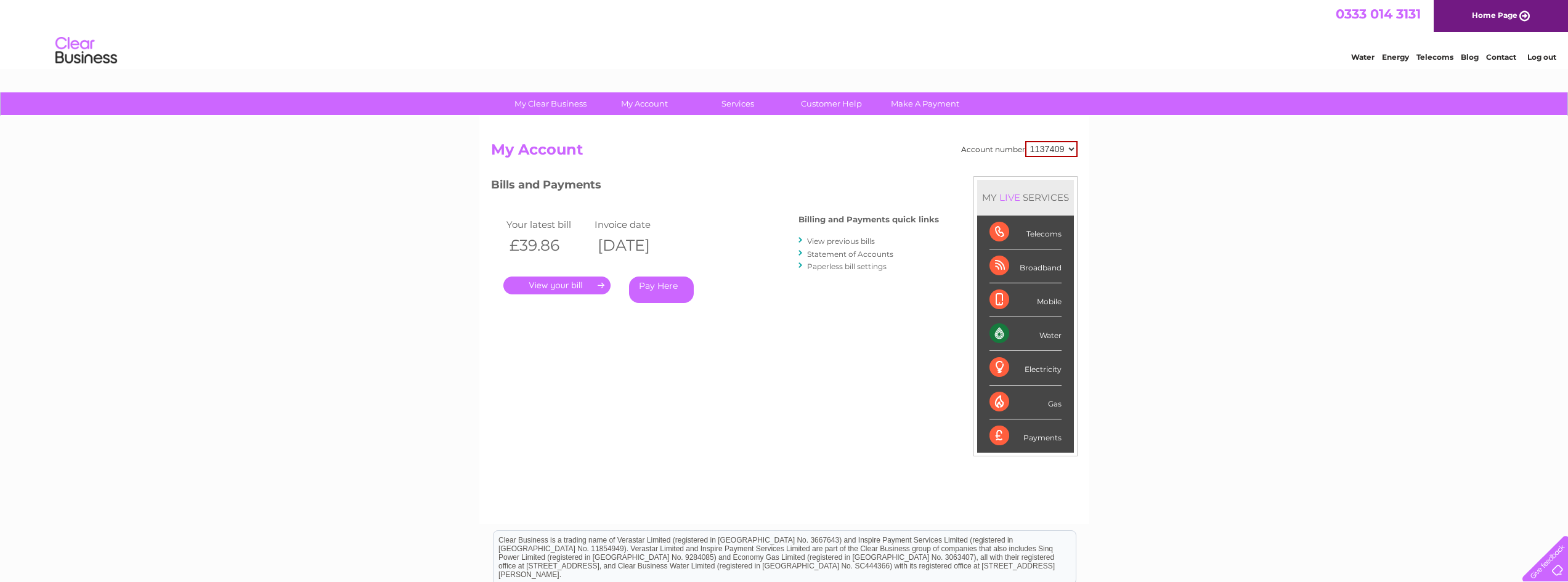
click at [854, 239] on link "View previous bills" at bounding box center [841, 240] width 68 height 9
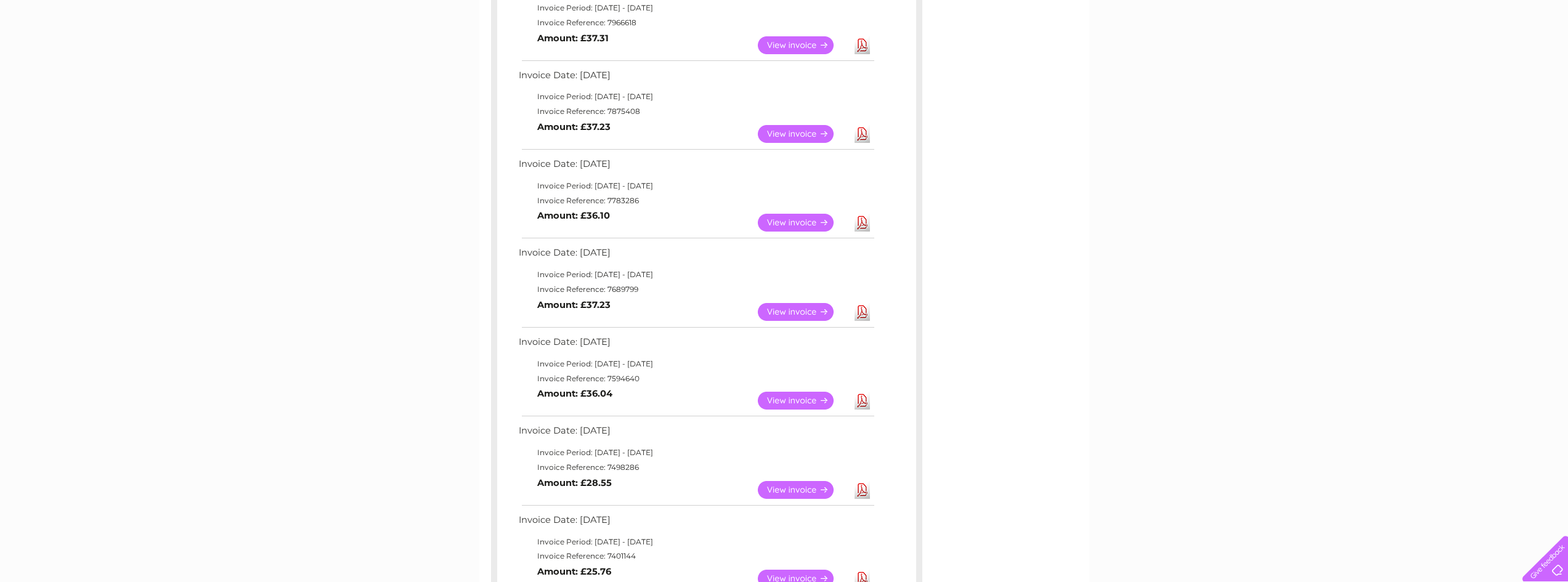
scroll to position [554, 0]
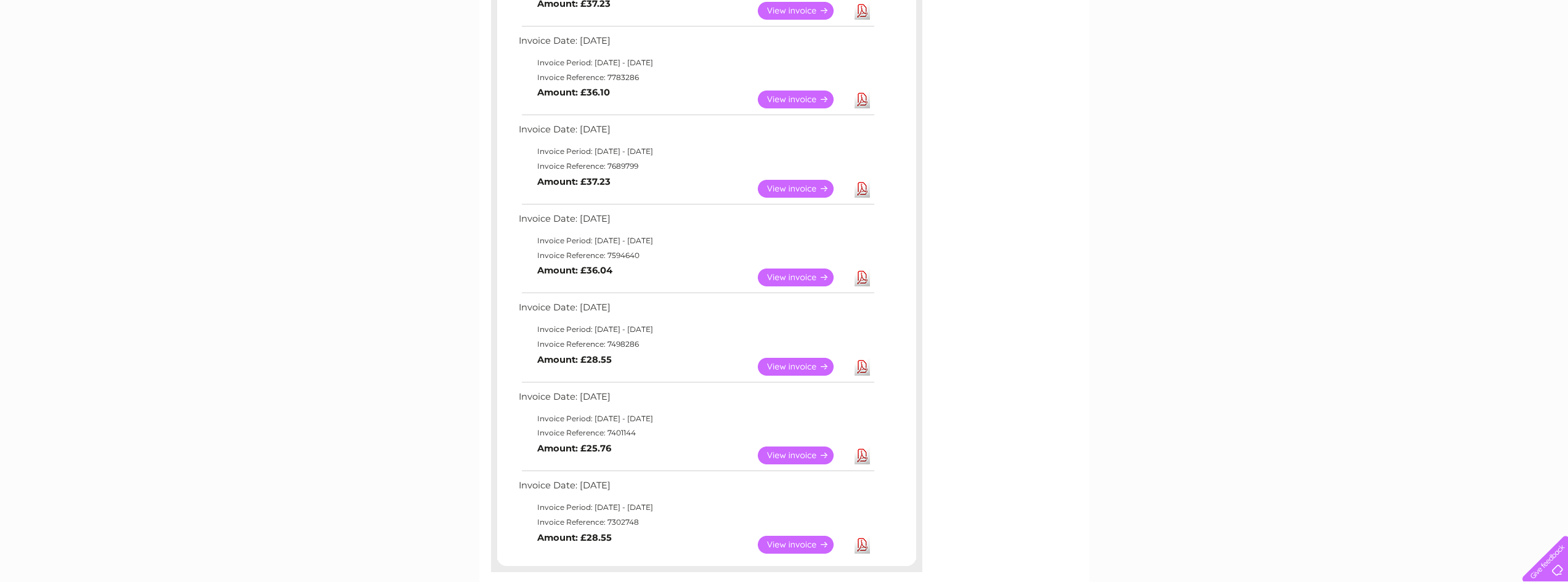
click at [809, 363] on link "View" at bounding box center [803, 366] width 91 height 18
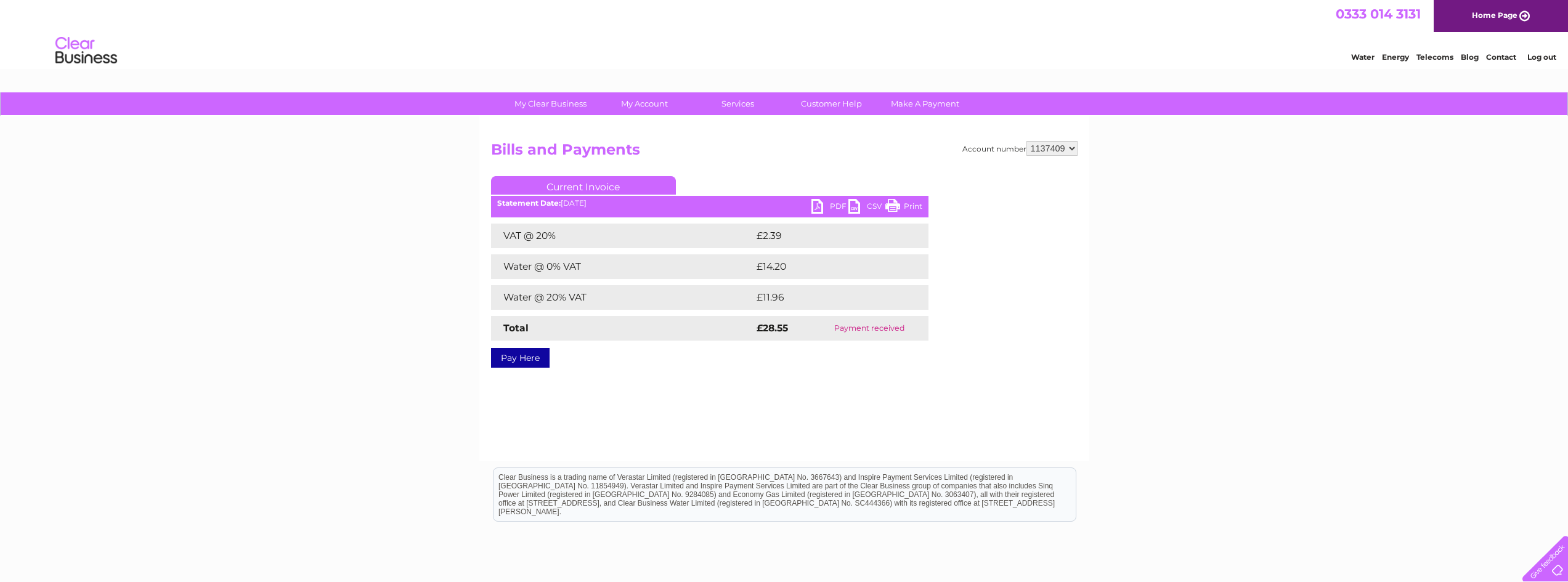
click at [836, 206] on link "PDF" at bounding box center [830, 207] width 37 height 18
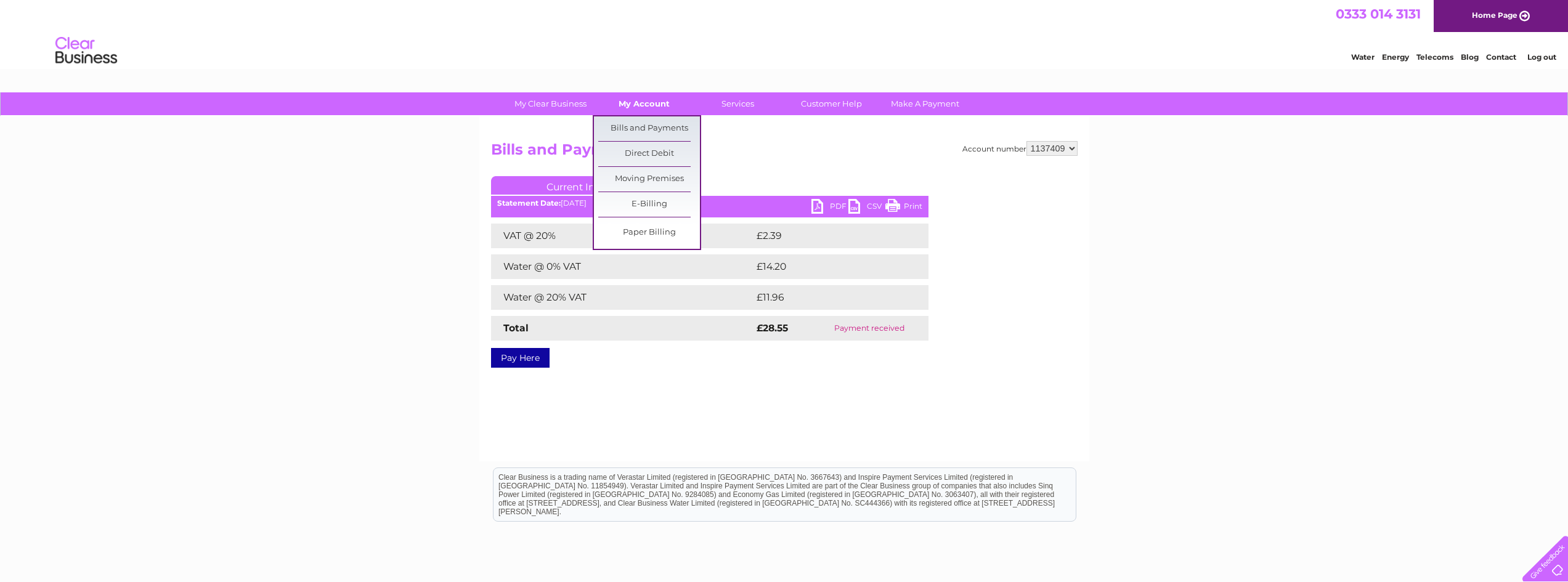
click at [635, 100] on link "My Account" at bounding box center [644, 103] width 101 height 23
click at [635, 131] on link "Bills and Payments" at bounding box center [649, 128] width 101 height 24
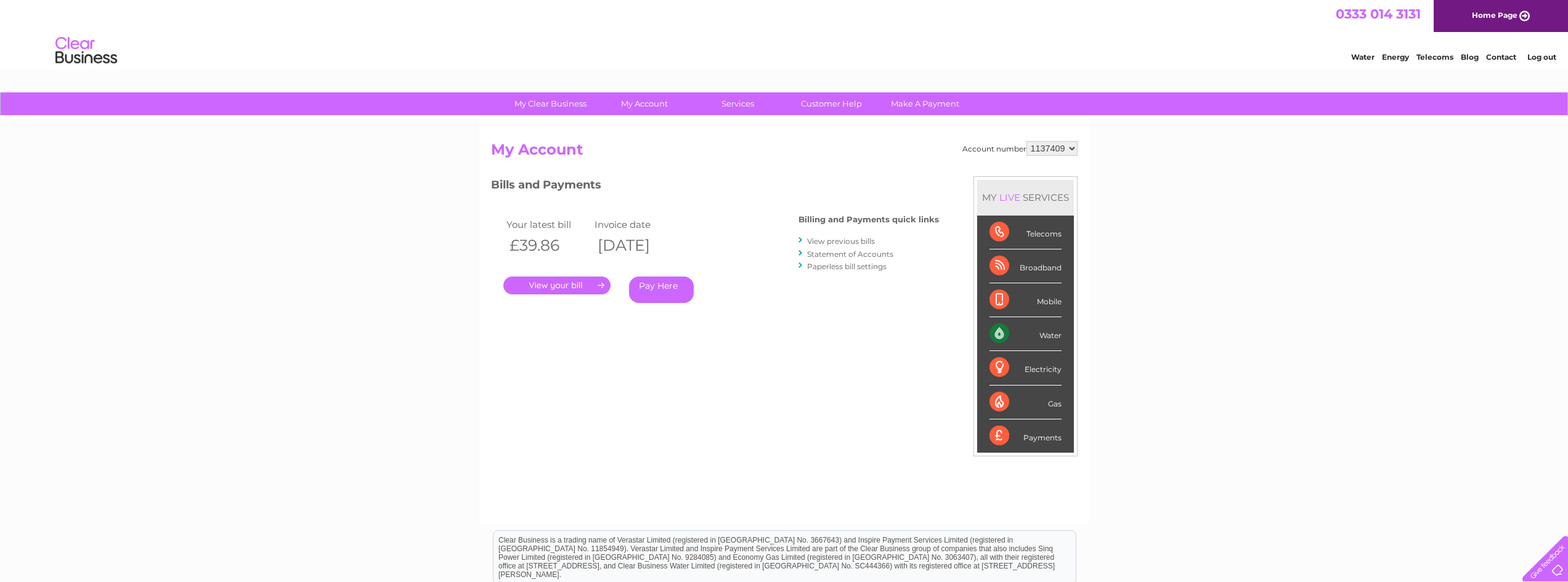
click at [833, 240] on link "View previous bills" at bounding box center [841, 240] width 68 height 9
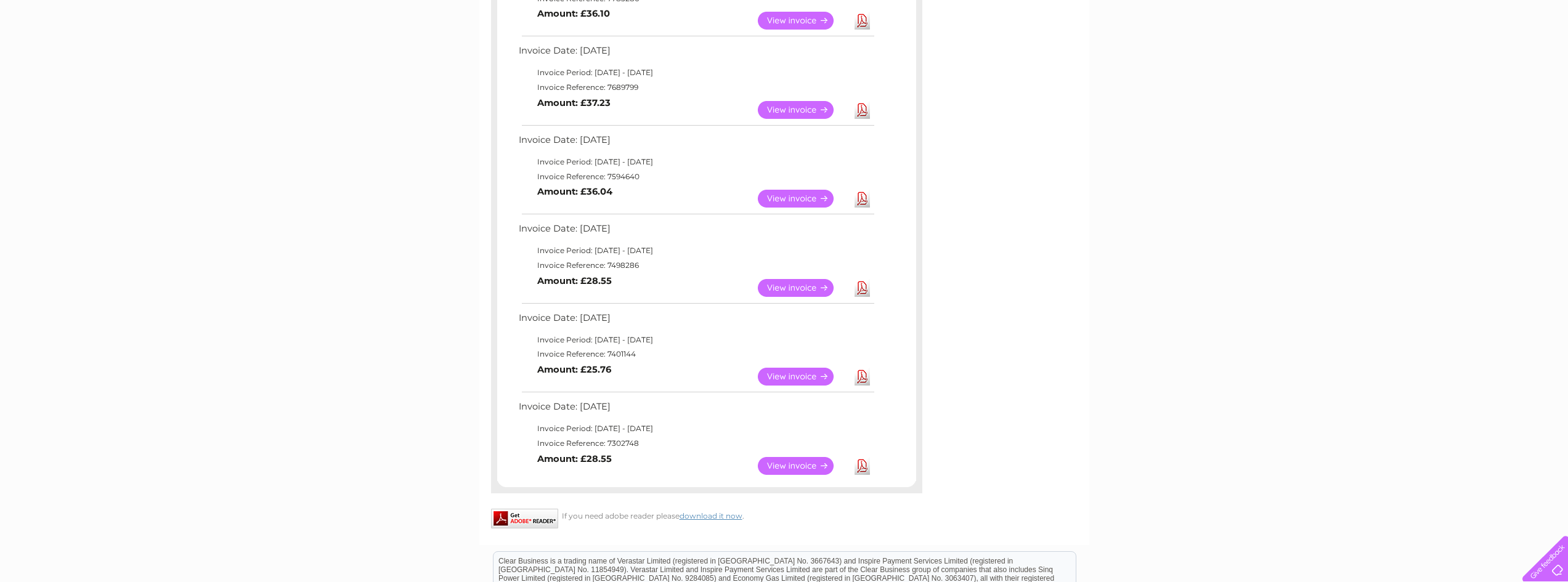
scroll to position [677, 0]
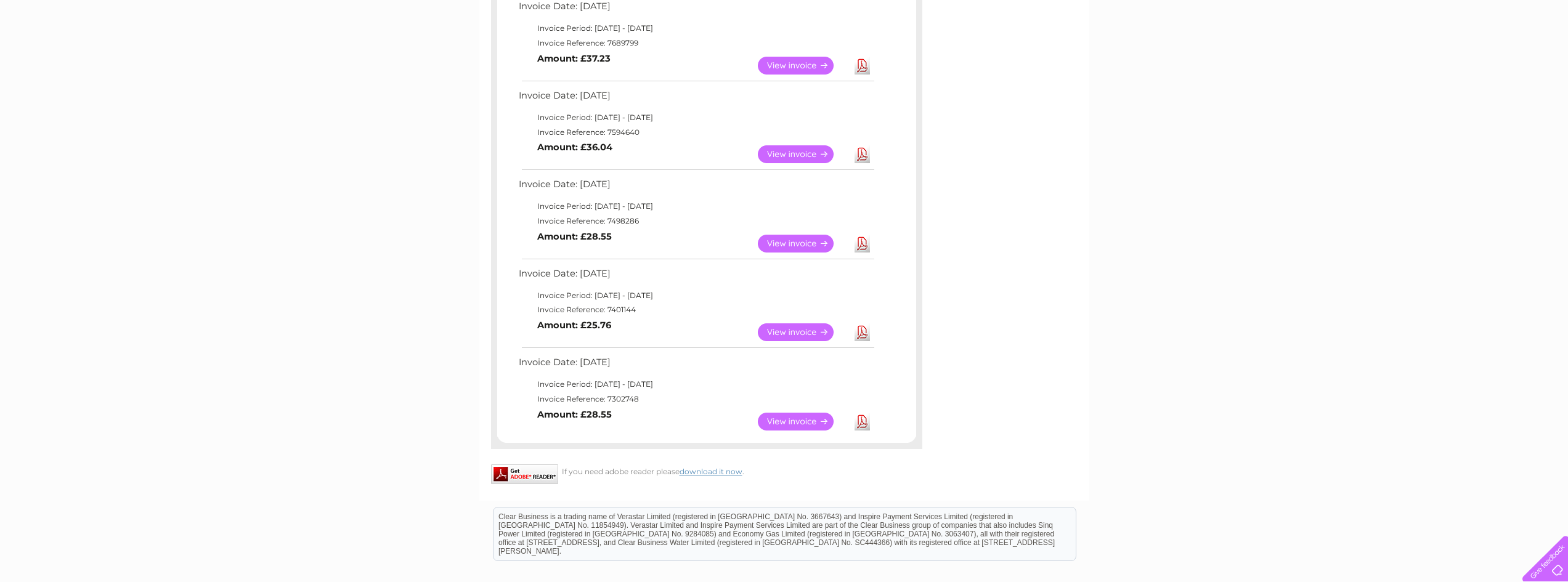
click at [784, 419] on link "View" at bounding box center [803, 420] width 91 height 18
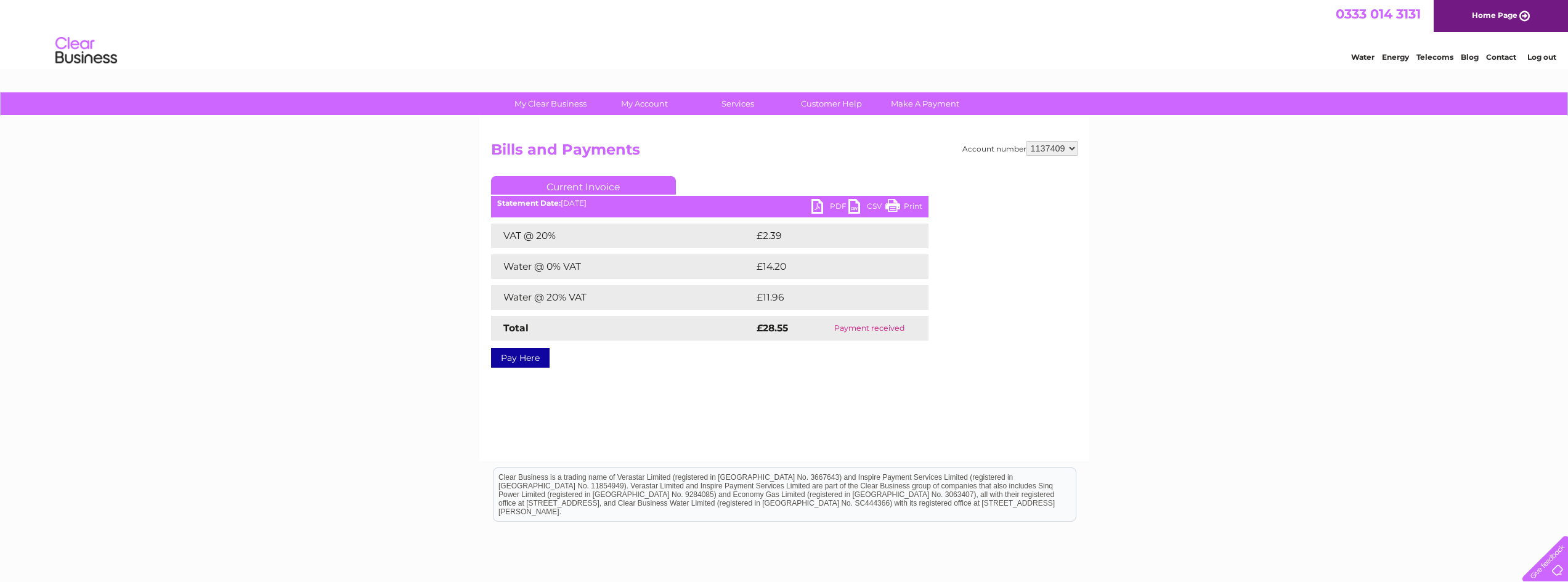
click at [833, 205] on link "PDF" at bounding box center [830, 207] width 37 height 18
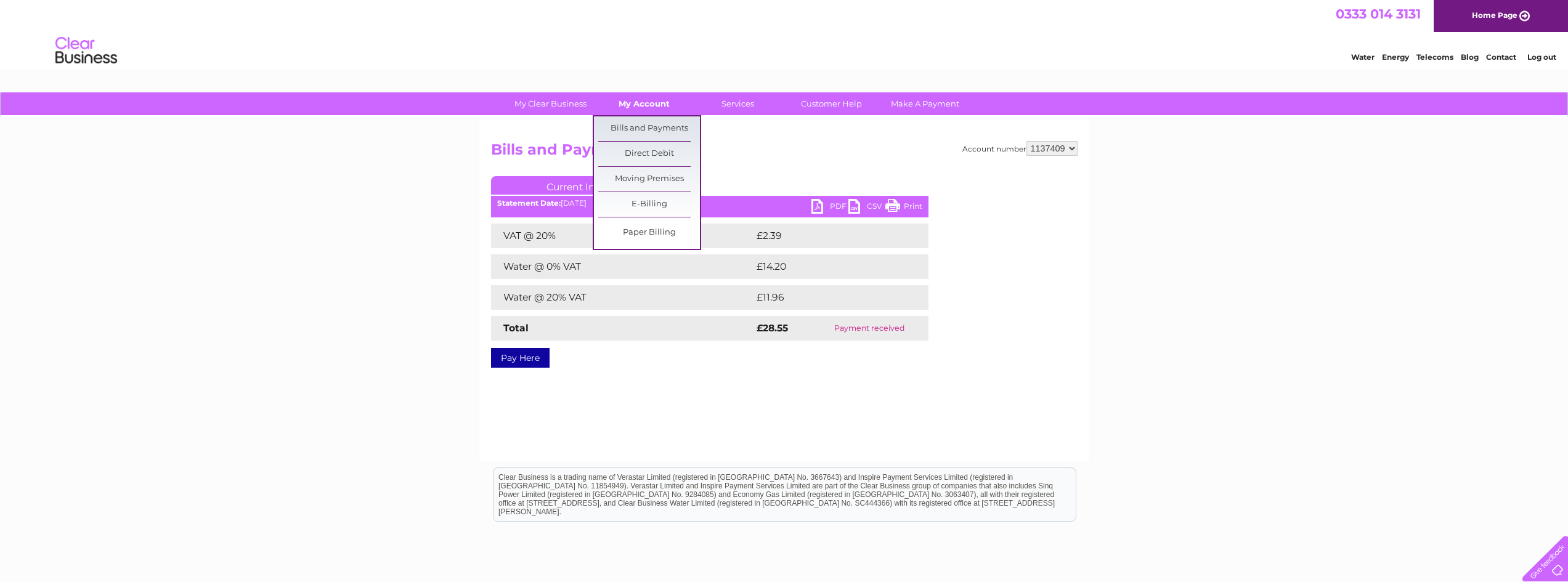
click at [649, 106] on link "My Account" at bounding box center [644, 103] width 101 height 23
click at [639, 123] on link "Bills and Payments" at bounding box center [649, 128] width 101 height 24
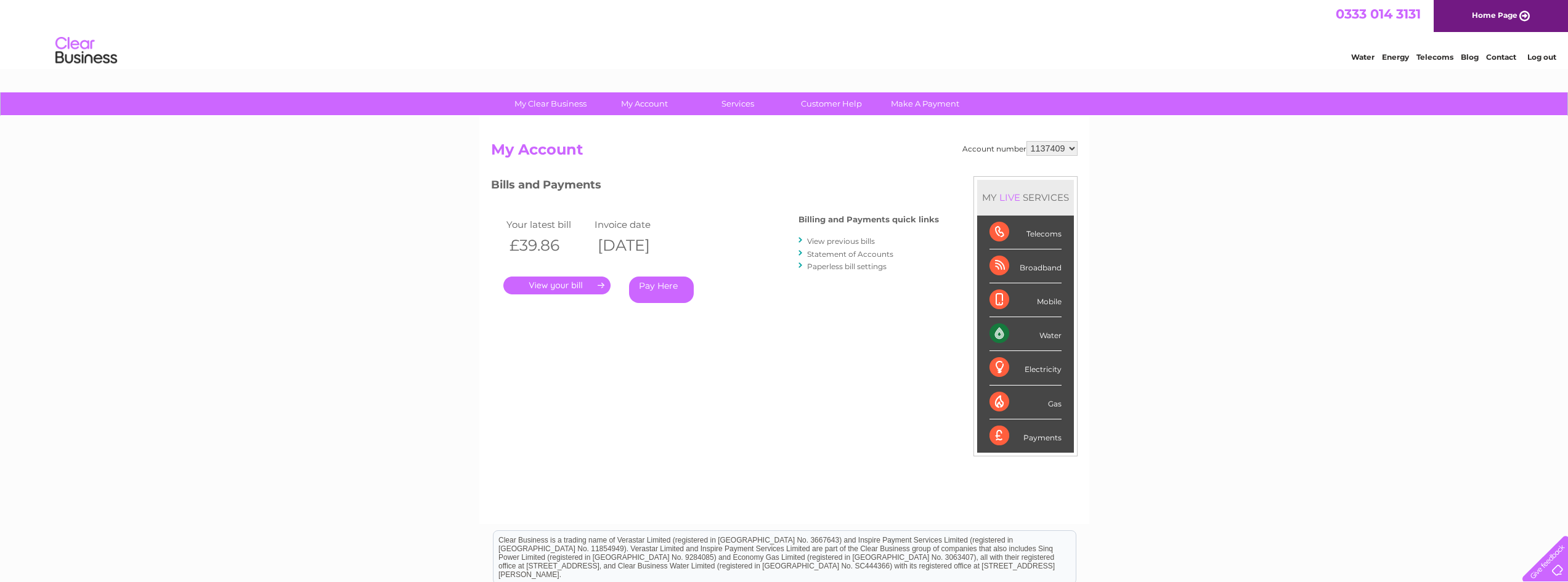
click at [828, 238] on link "View previous bills" at bounding box center [841, 240] width 68 height 9
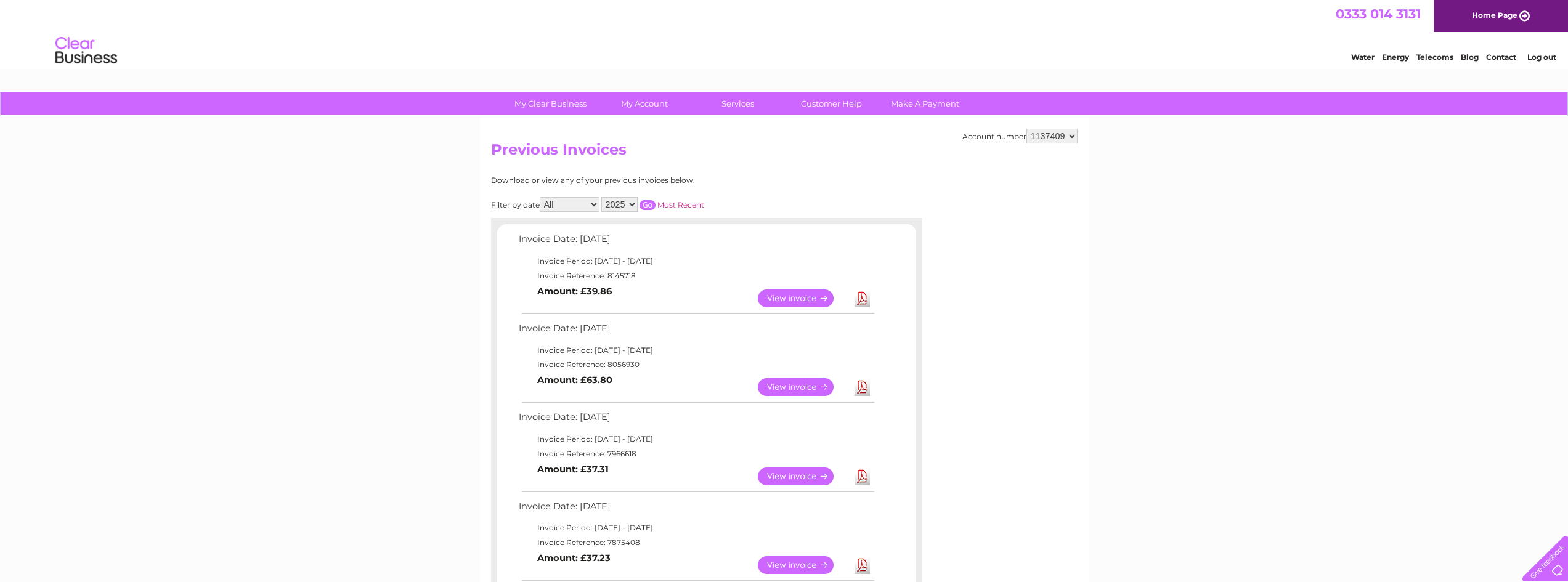
click at [635, 203] on select "2025 2024 2023 2022" at bounding box center [618, 204] width 36 height 15
select select "2024"
click at [603, 197] on select "2025 2024 2023 2022" at bounding box center [618, 204] width 36 height 15
click at [645, 203] on input "button" at bounding box center [647, 205] width 16 height 10
click at [782, 295] on link "View" at bounding box center [803, 297] width 91 height 18
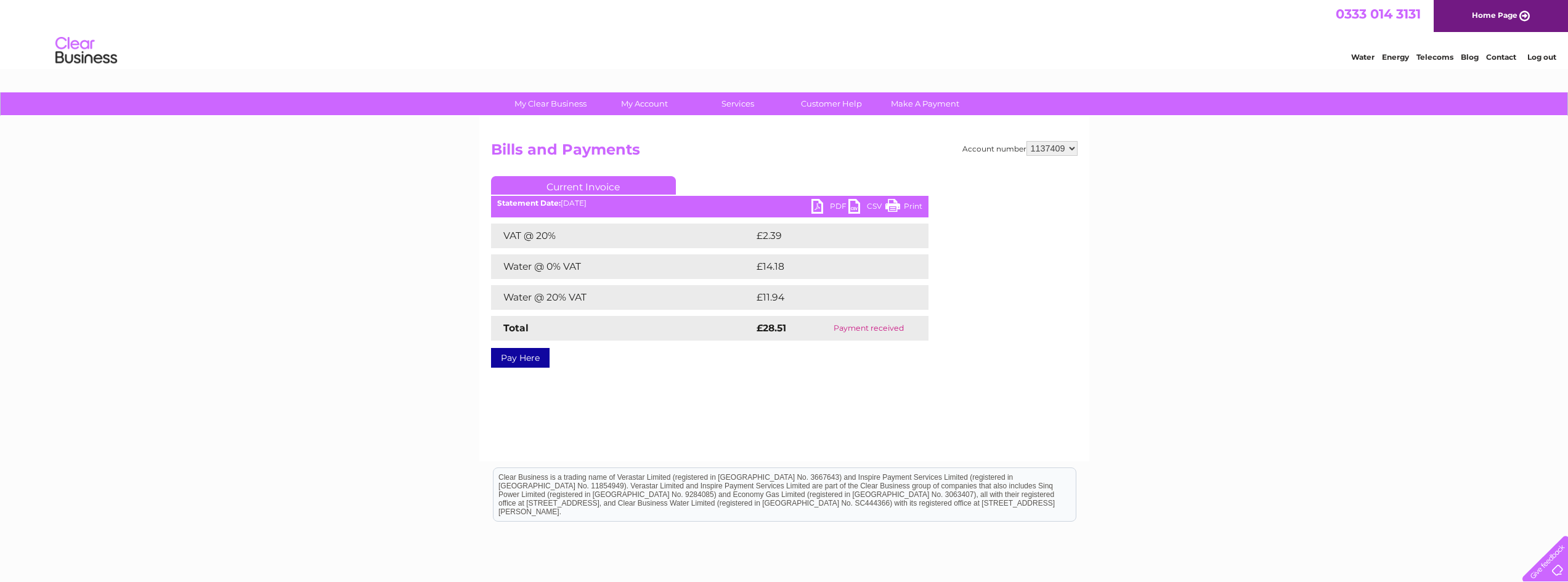
click at [837, 208] on link "PDF" at bounding box center [830, 207] width 37 height 18
